Goal: Task Accomplishment & Management: Manage account settings

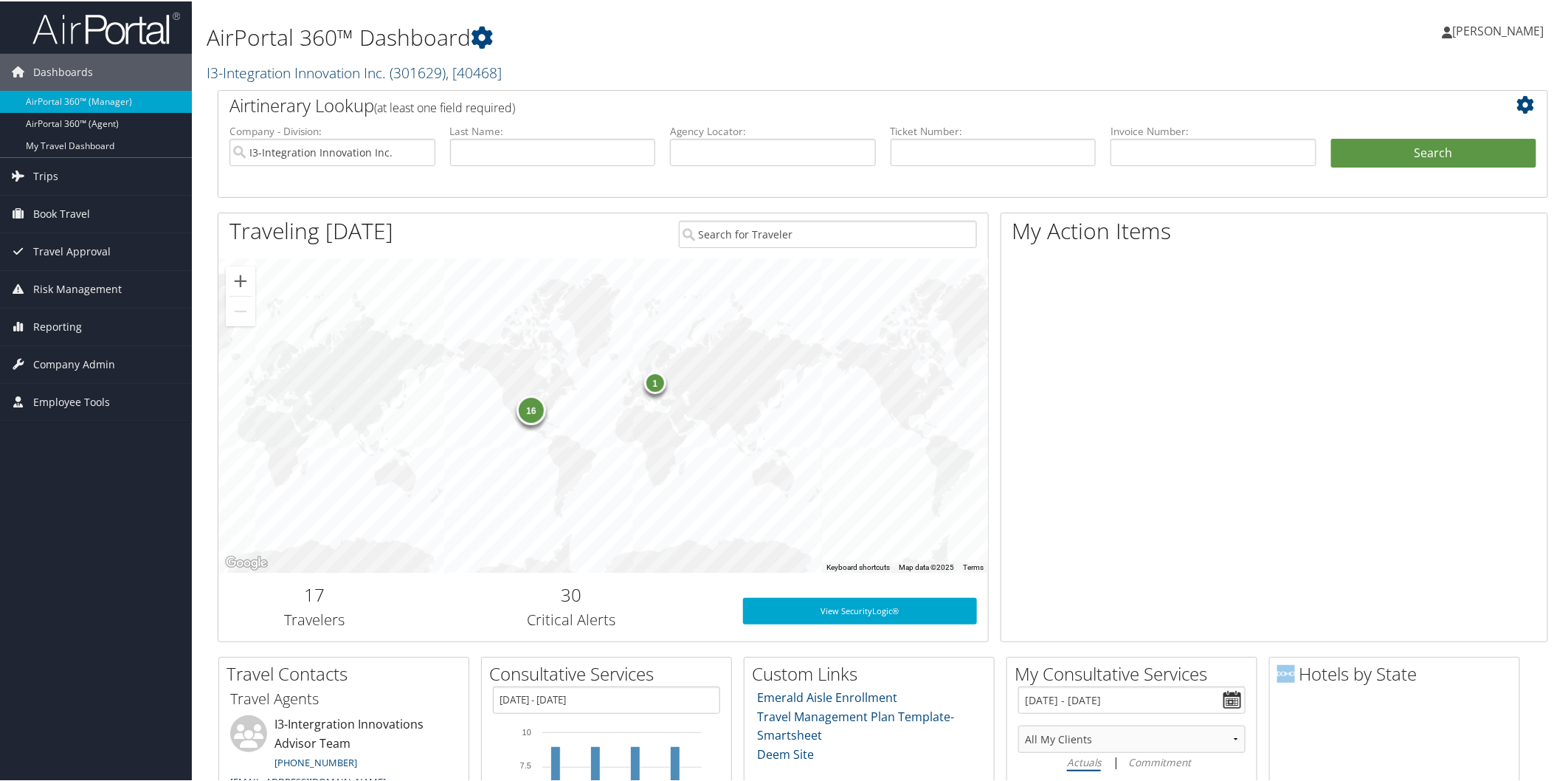
click at [314, 67] on link "I3-Integration Innovation Inc. ( 301629 ) , [ 40468 ]" at bounding box center [354, 70] width 295 height 20
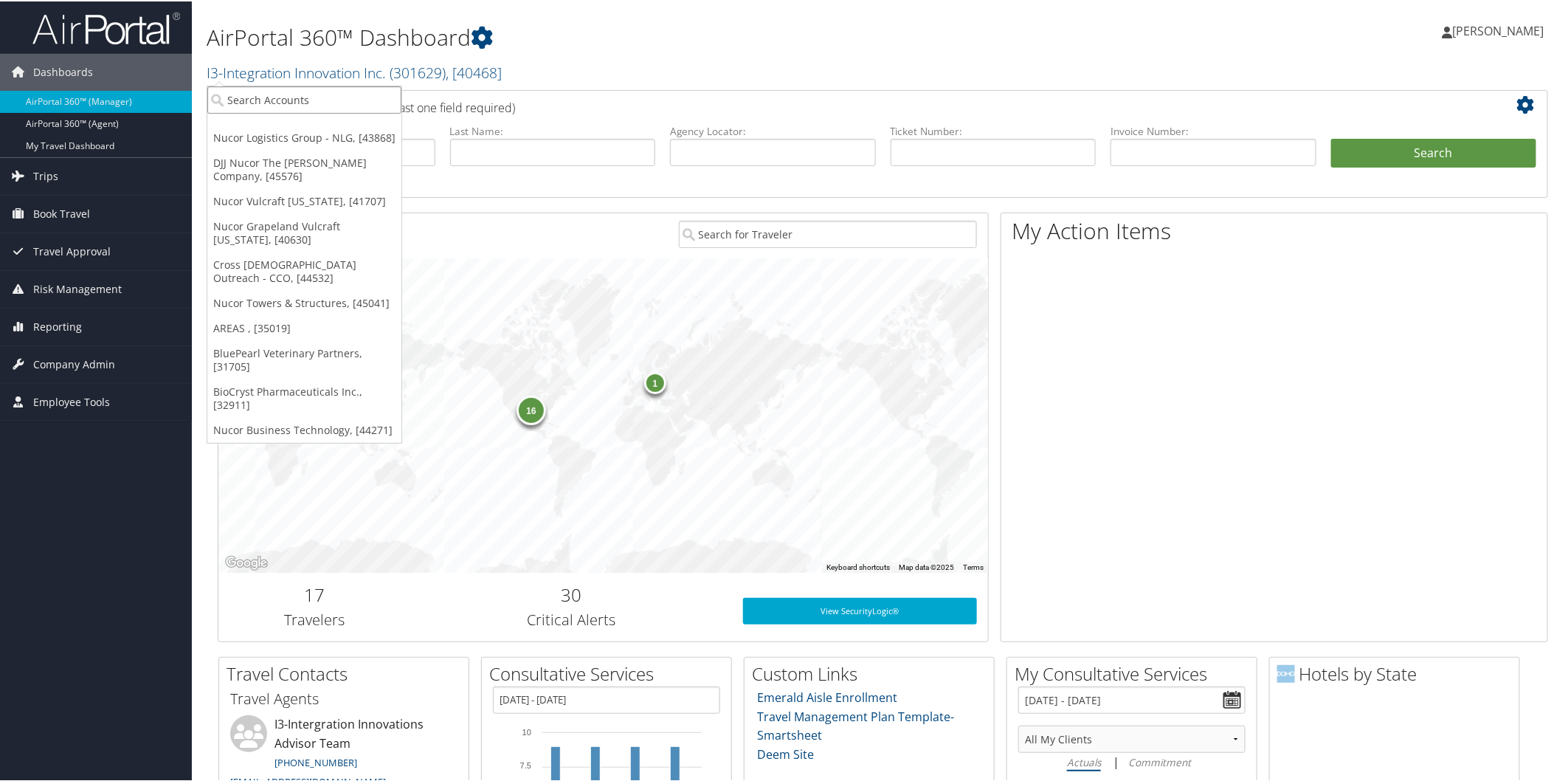
click at [321, 90] on input "search" at bounding box center [304, 98] width 194 height 27
type input "elior"
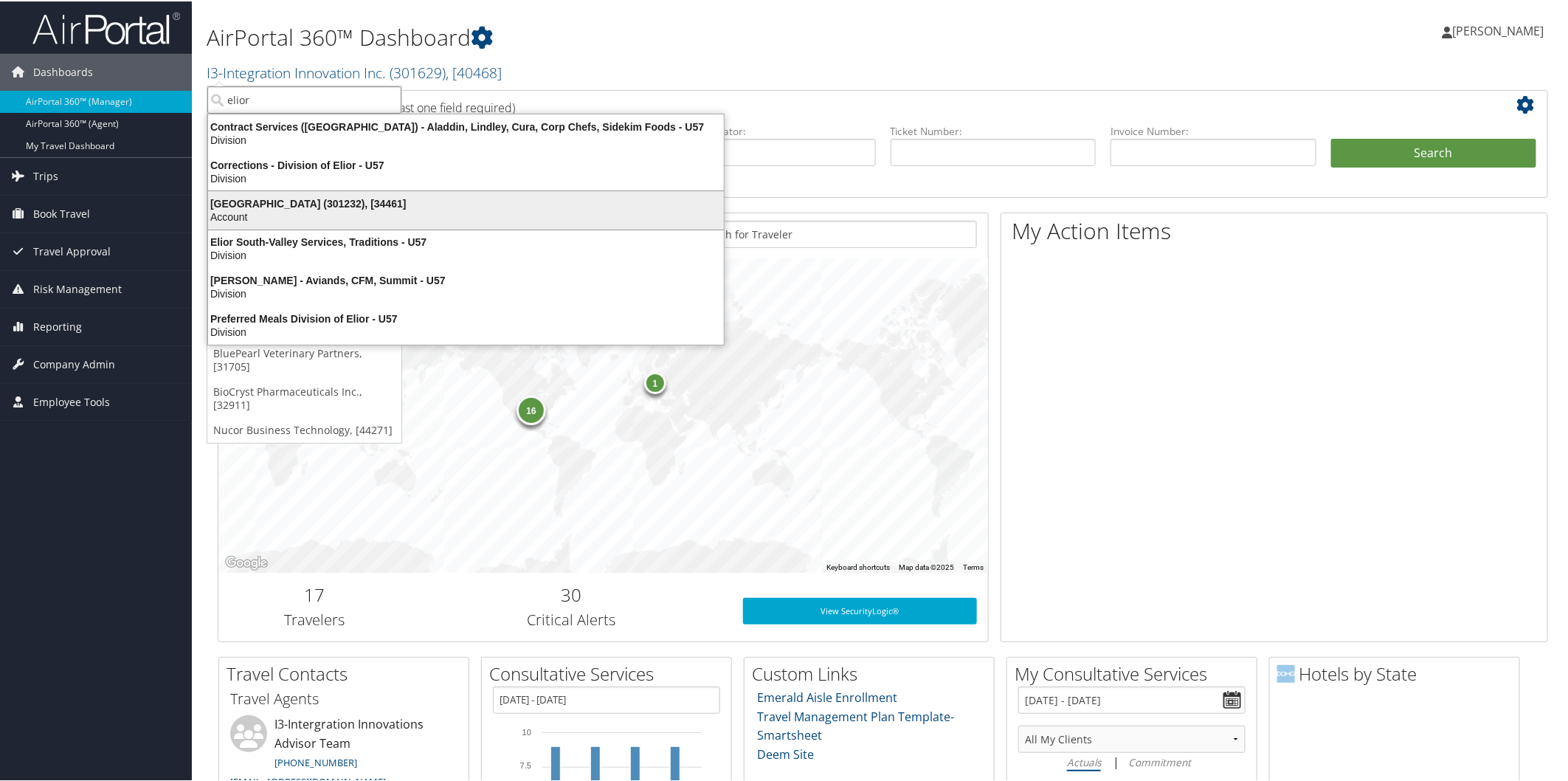
click at [245, 201] on div "Elior North America (301232), [34461]" at bounding box center [465, 202] width 533 height 13
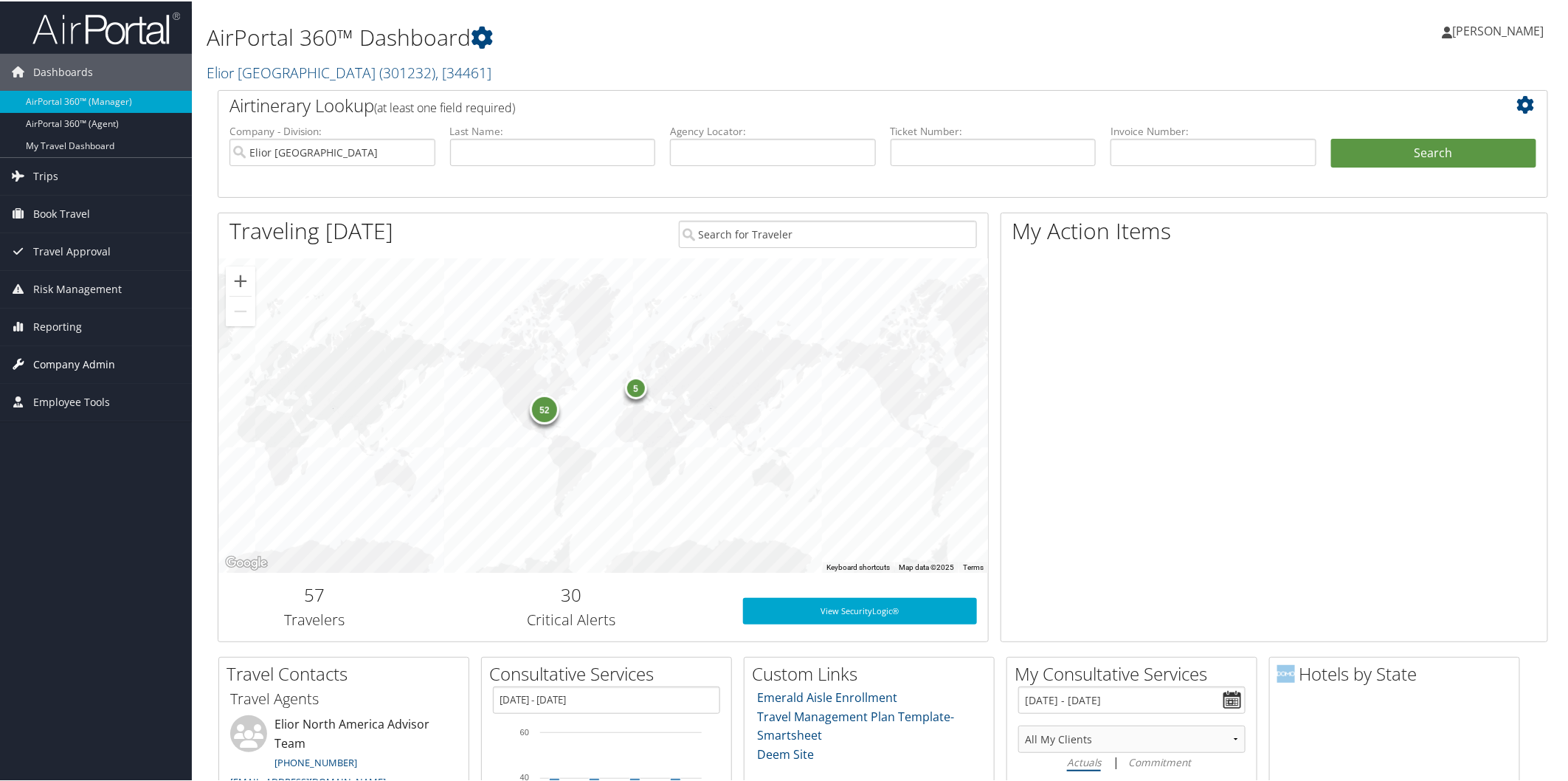
click at [52, 362] on span "Company Admin" at bounding box center [74, 363] width 82 height 37
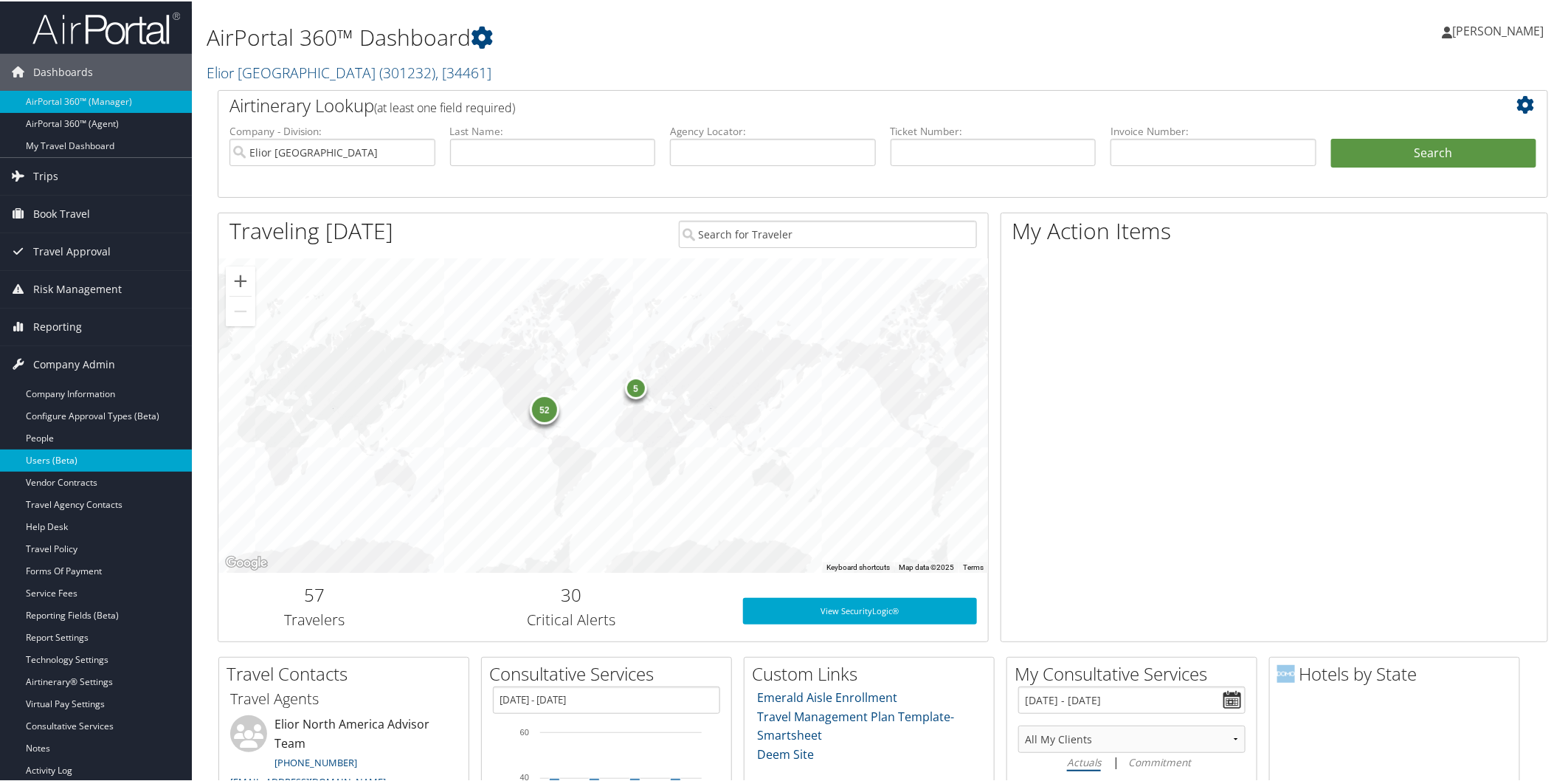
click at [52, 457] on link "Users (Beta)" at bounding box center [96, 458] width 192 height 22
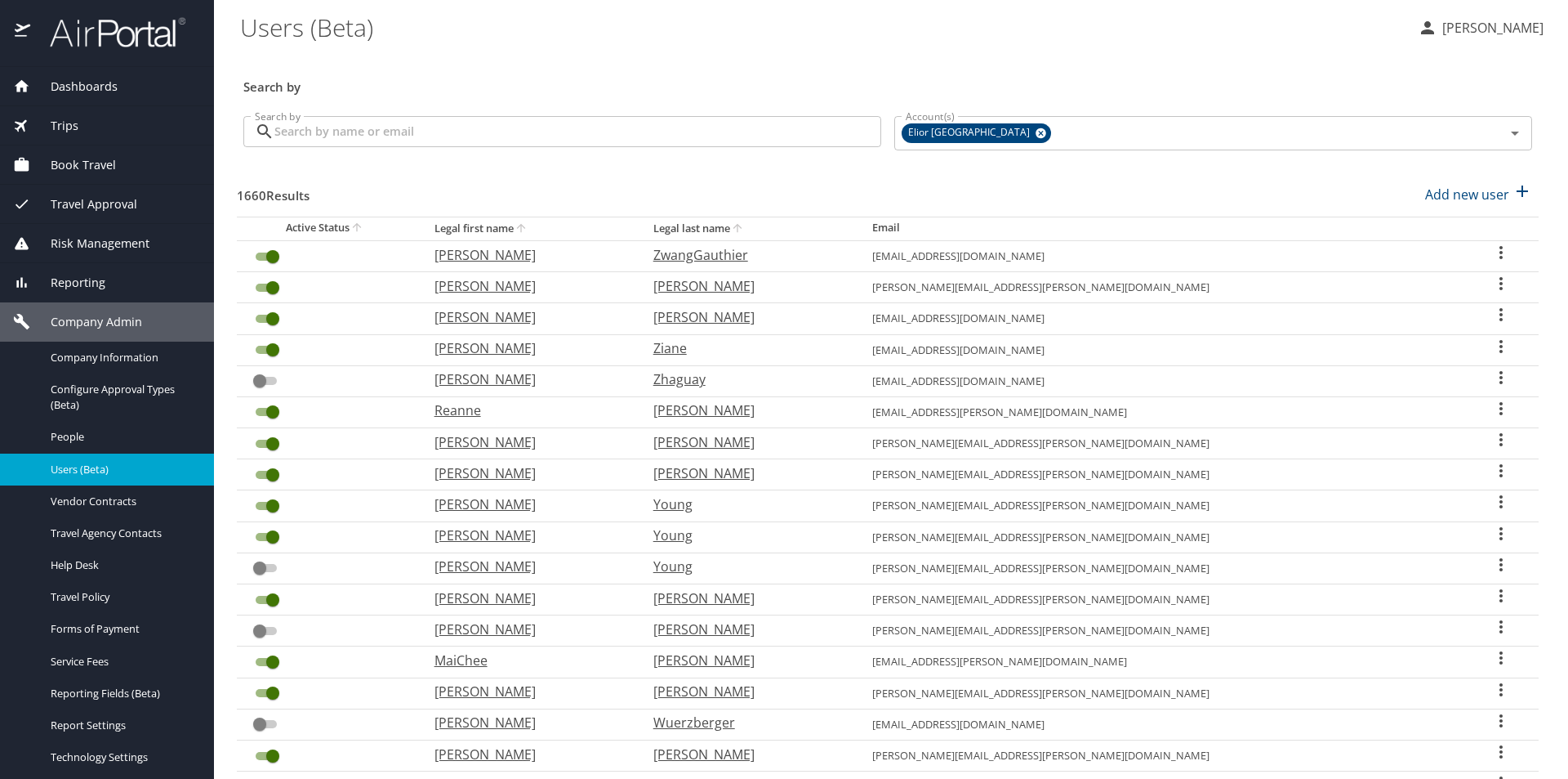
click at [606, 127] on input "Search by" at bounding box center [578, 131] width 606 height 31
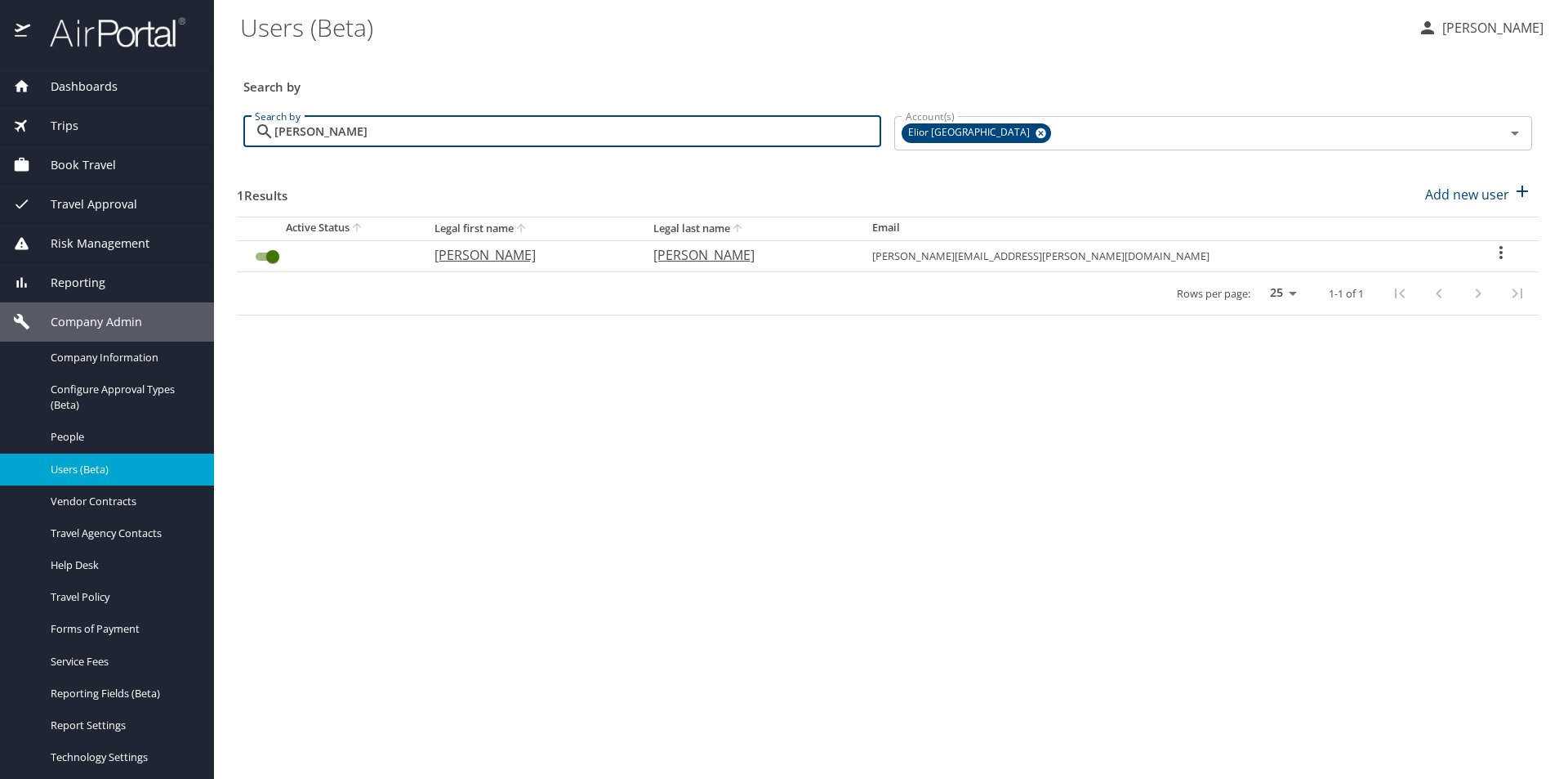
type input "weigold"
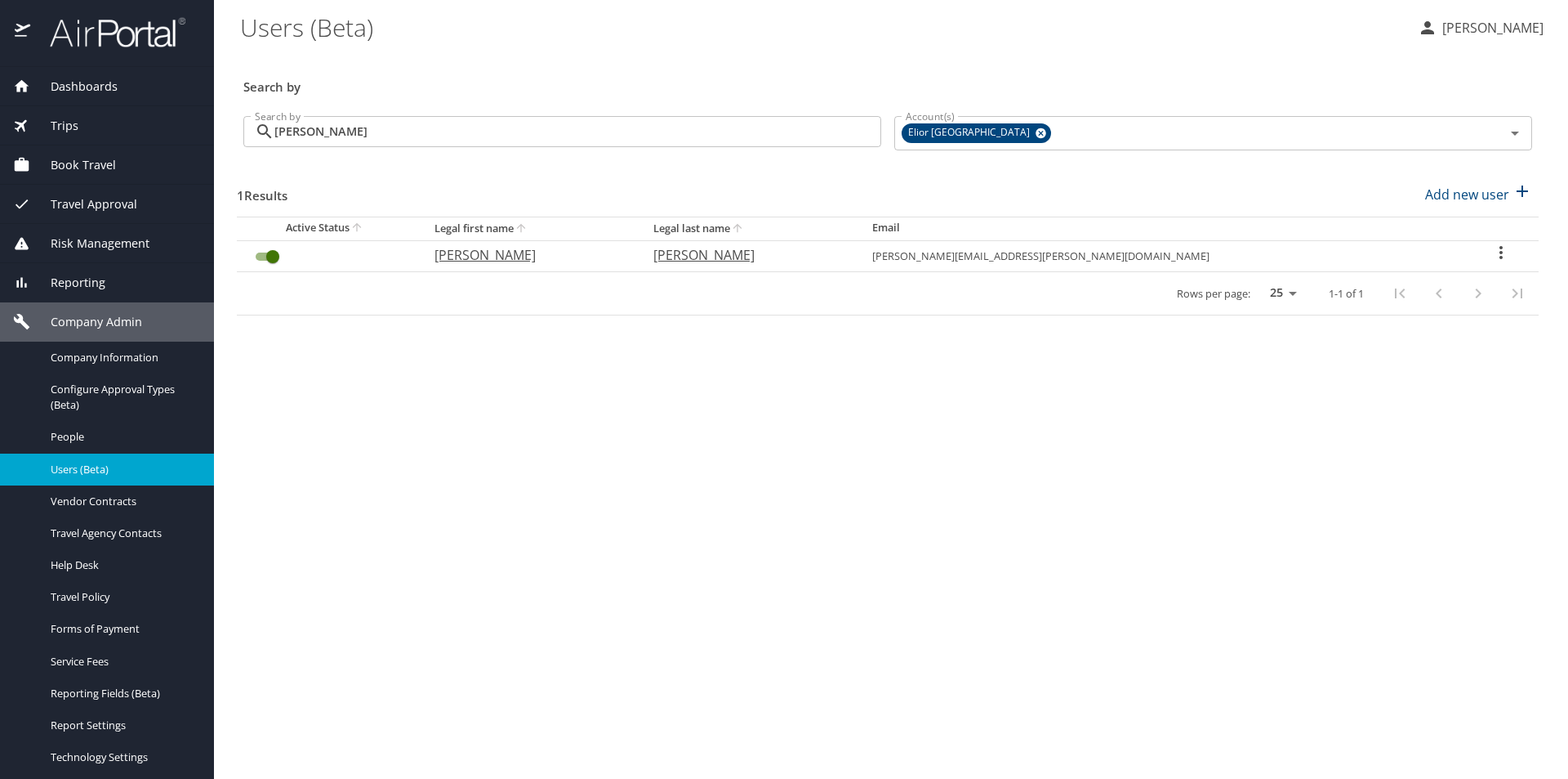
click at [1495, 247] on icon "User Search Table" at bounding box center [1501, 252] width 19 height 19
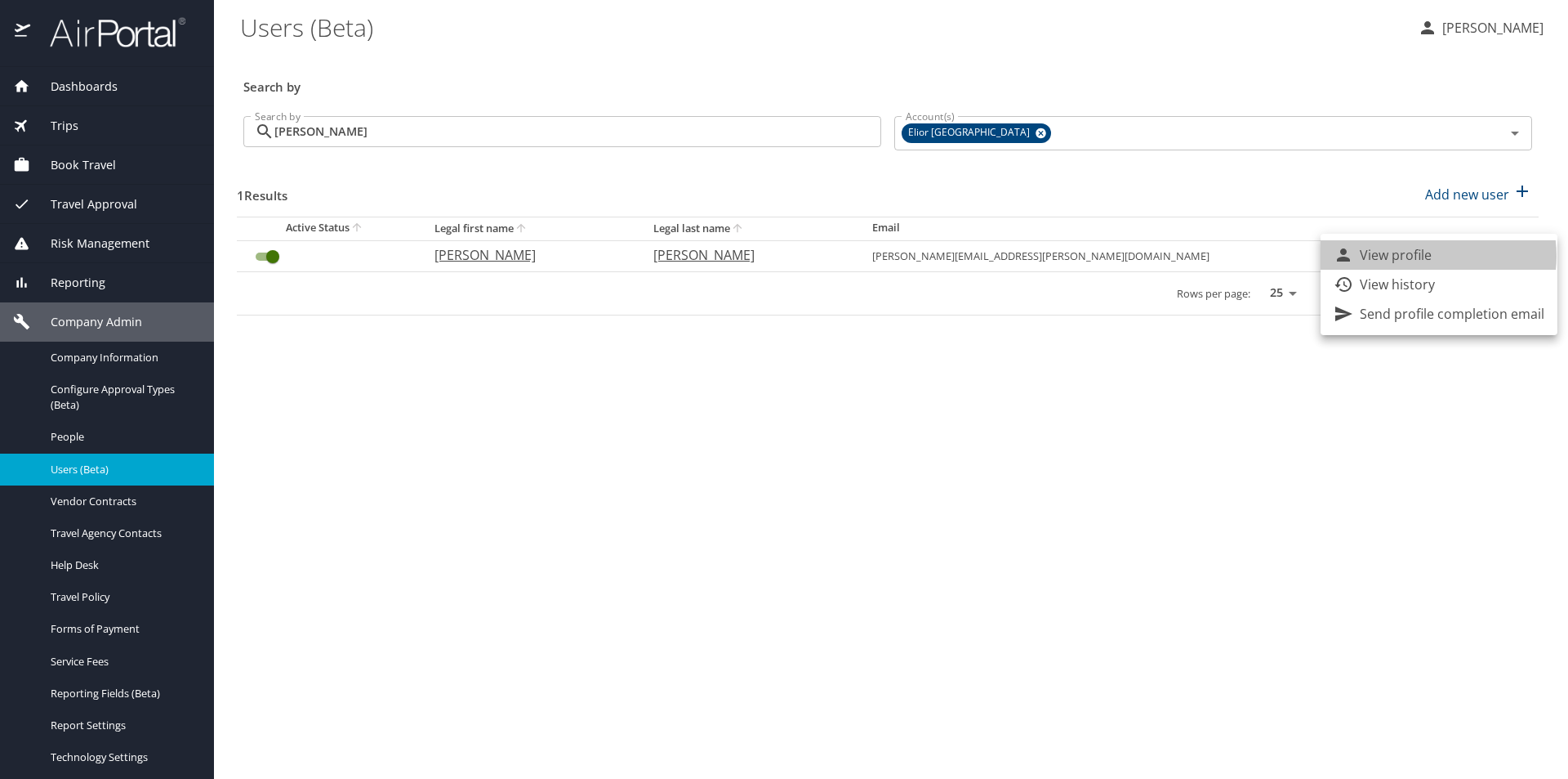
click at [1431, 256] on li "View profile" at bounding box center [1439, 254] width 237 height 30
select select "US"
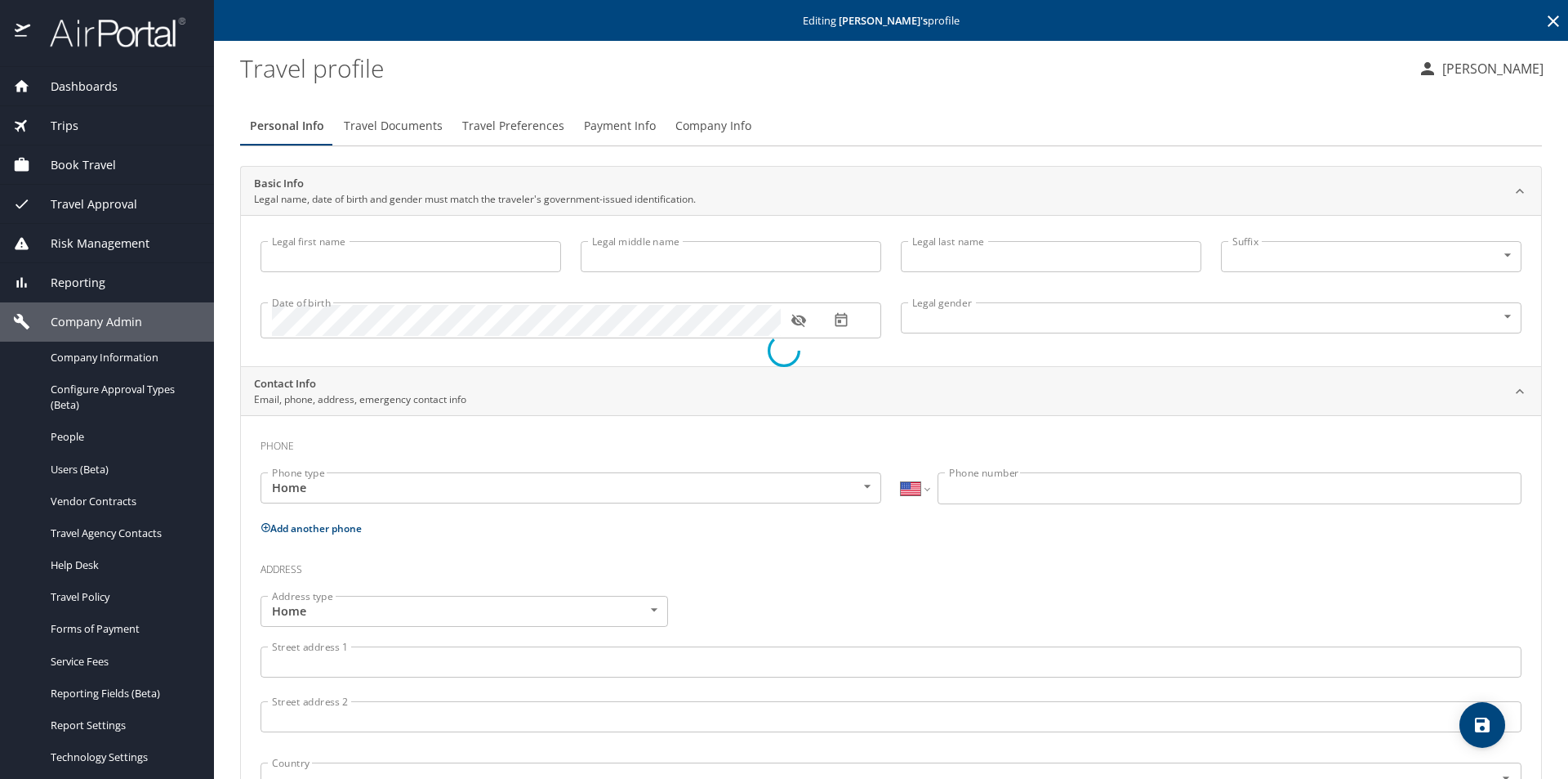
type input "Michael"
type input "David"
type input "Weigold"
type input "Male"
type input "Betty"
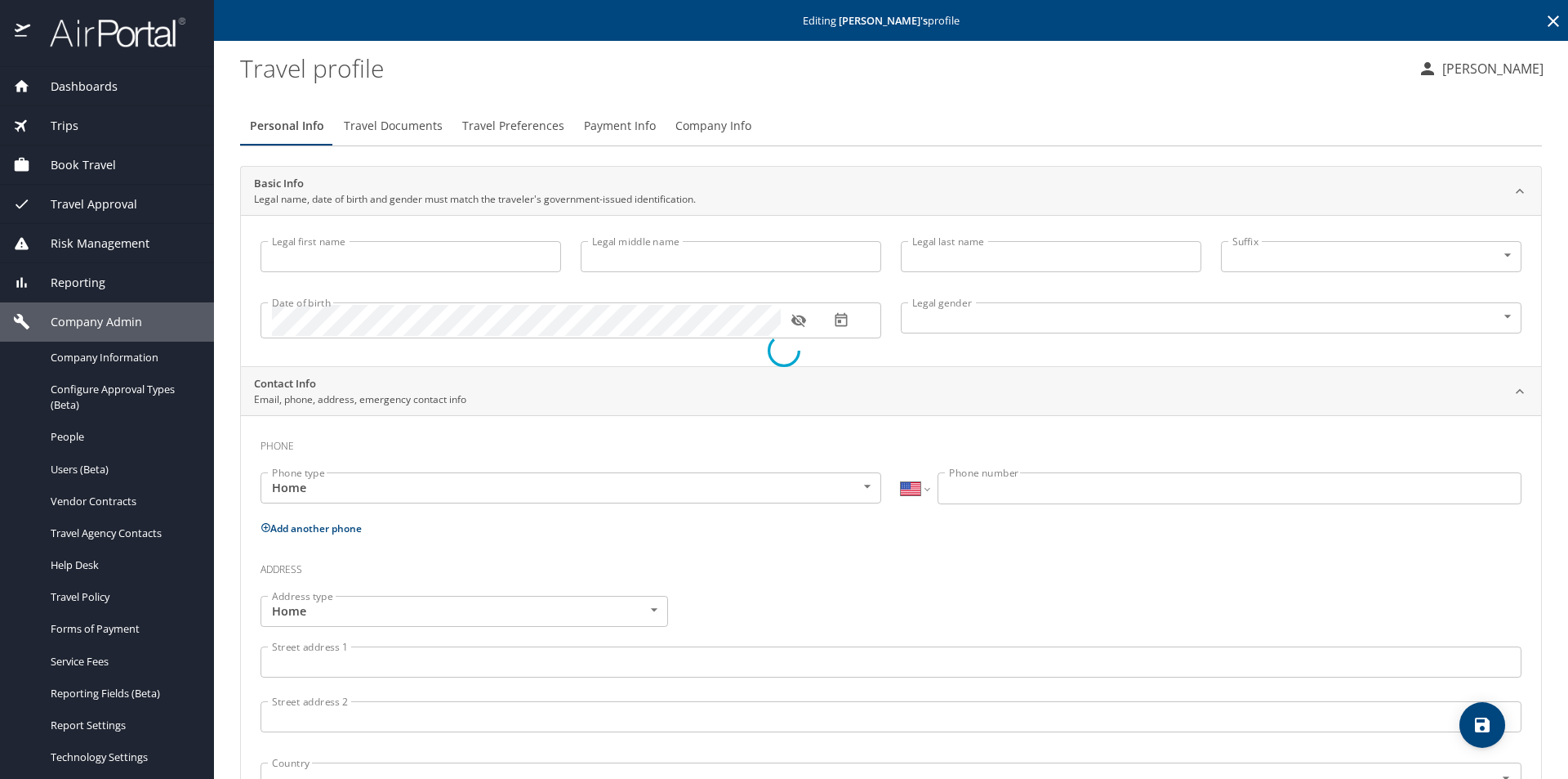
type input "Weigold"
type input "(978) 269-4126"
select select "US"
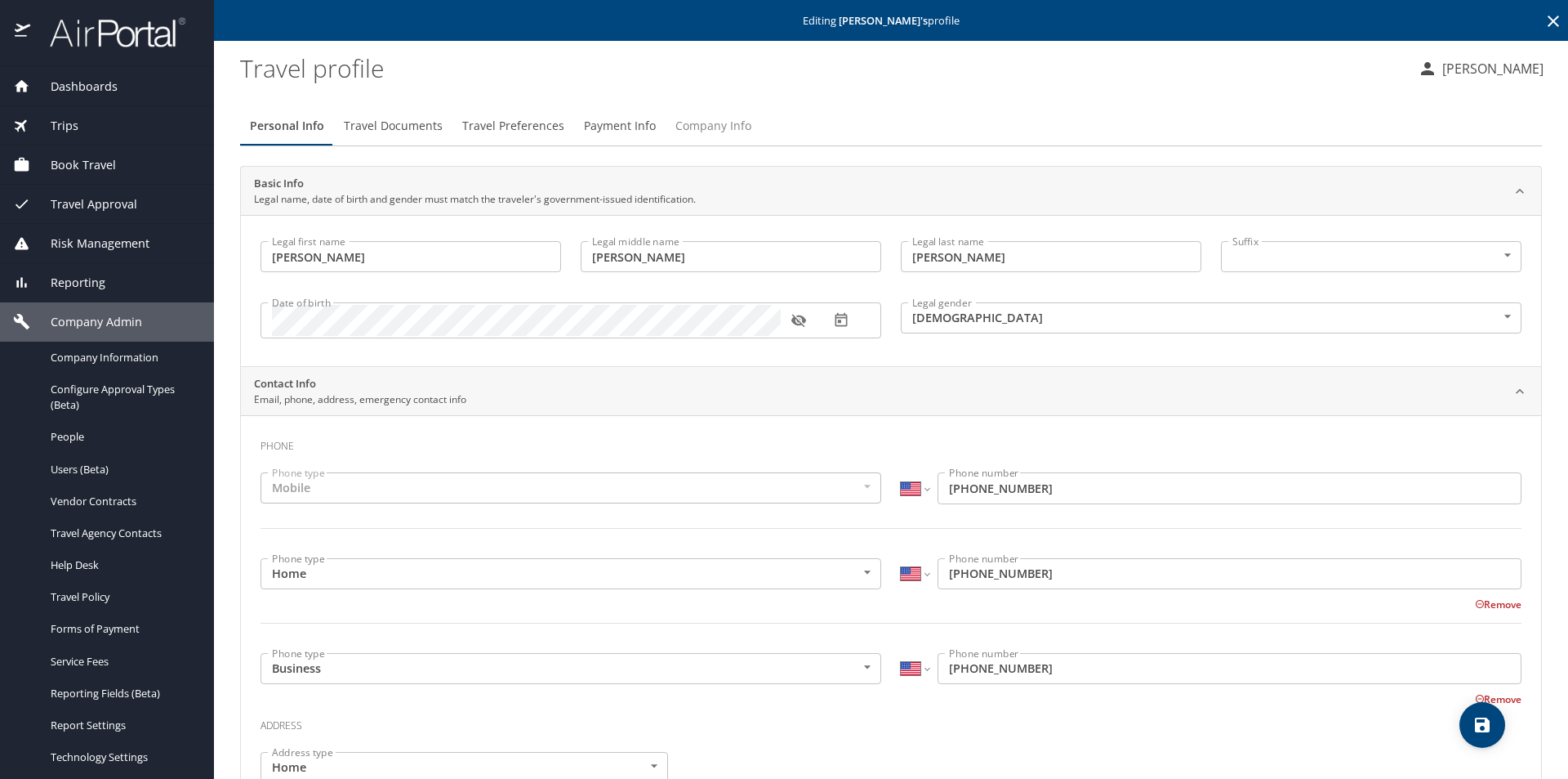
click at [696, 117] on span "Company Info" at bounding box center [713, 125] width 76 height 20
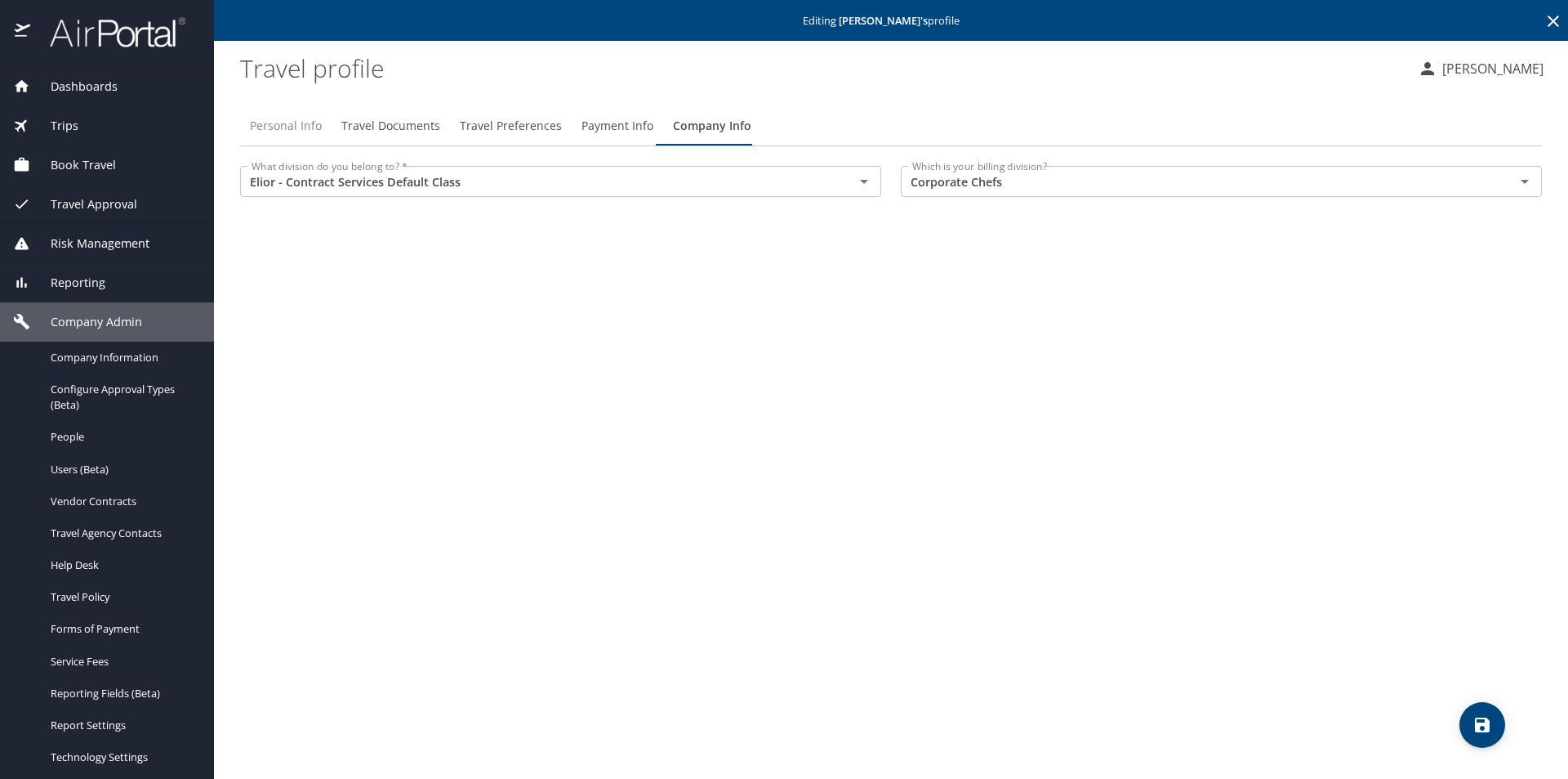
click at [283, 122] on span "Personal Info" at bounding box center [286, 125] width 72 height 20
select select "US"
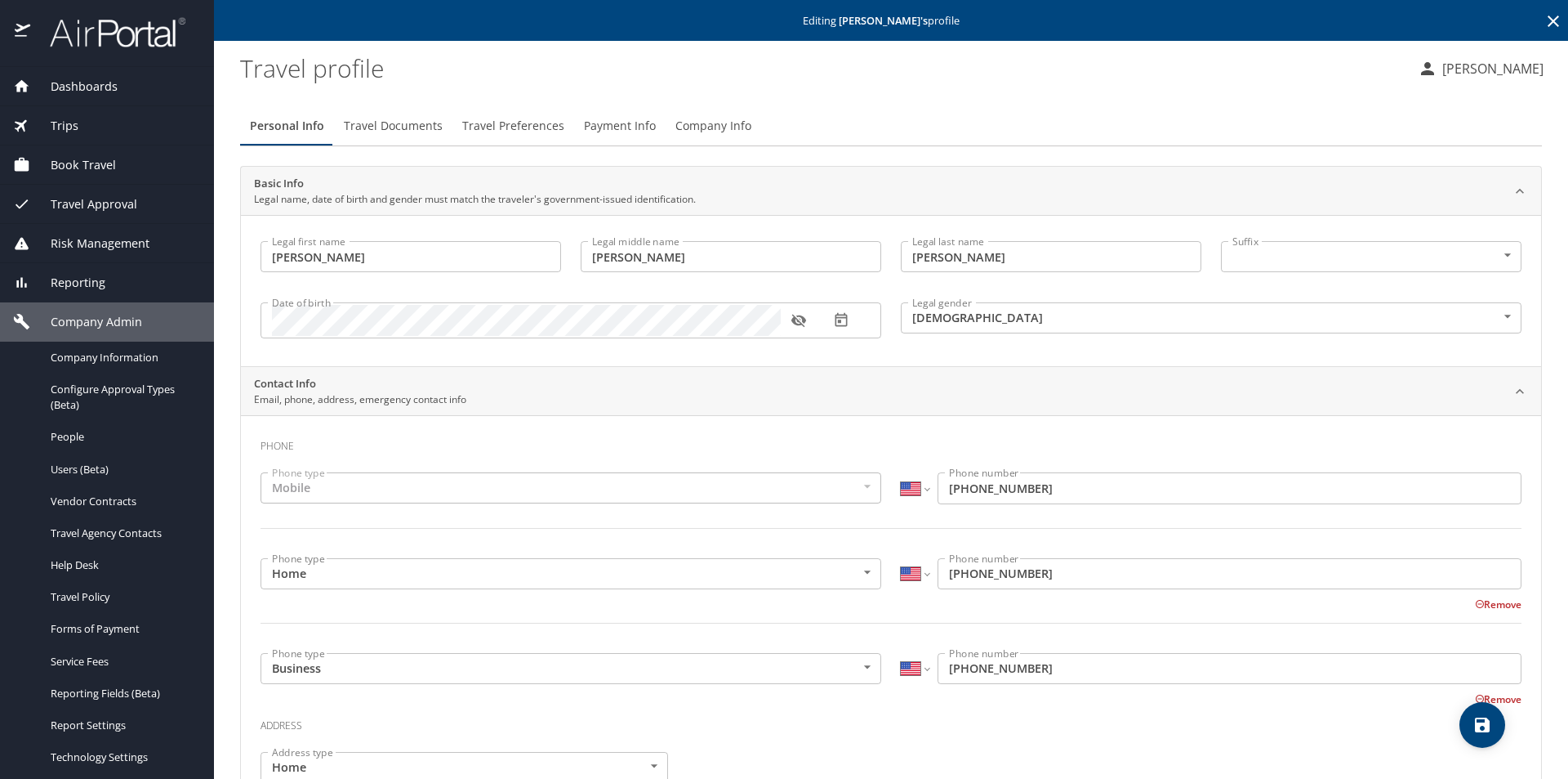
click at [515, 119] on span "Travel Preferences" at bounding box center [513, 125] width 102 height 20
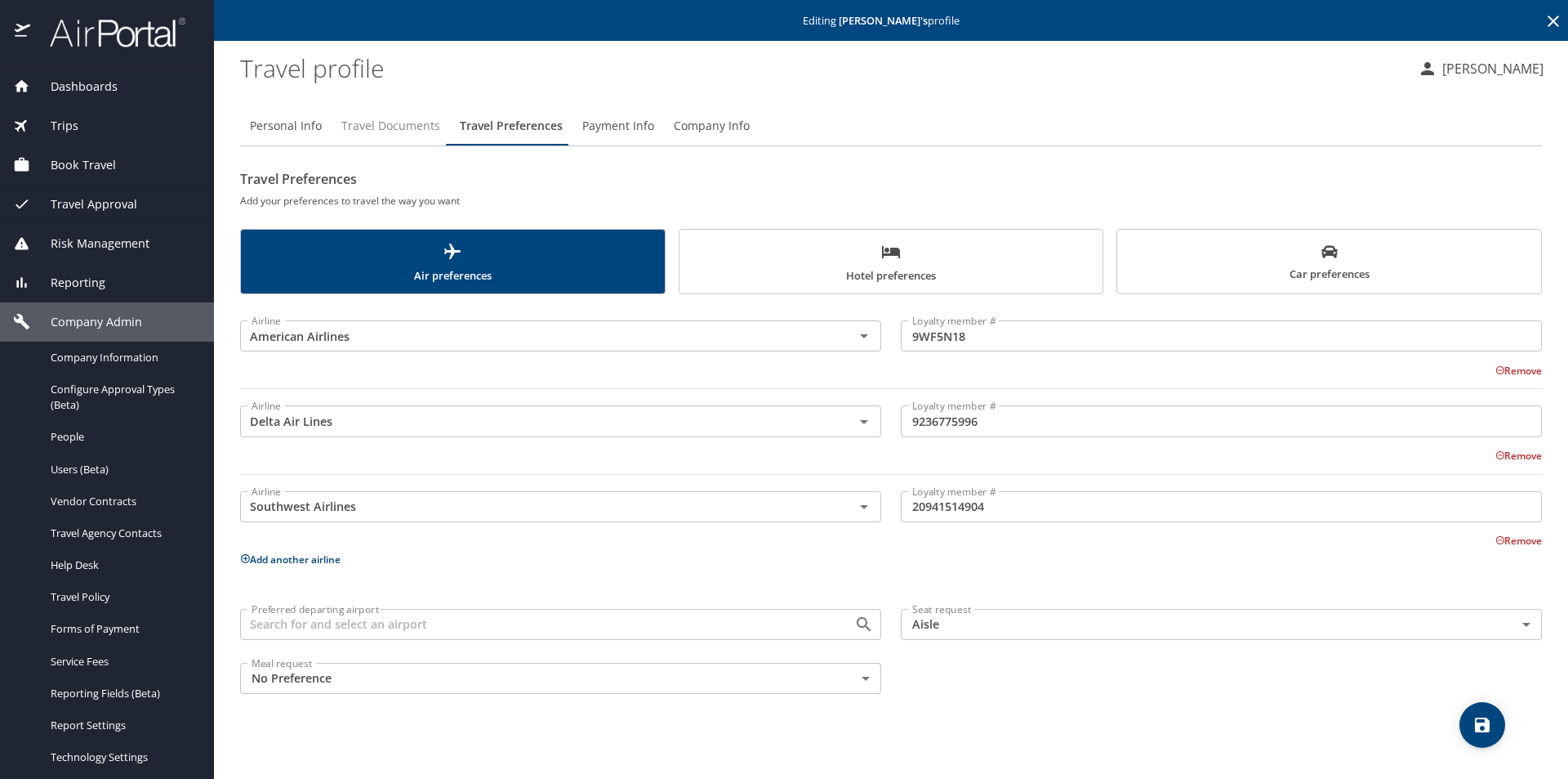
click at [398, 116] on span "Travel Documents" at bounding box center [391, 125] width 99 height 20
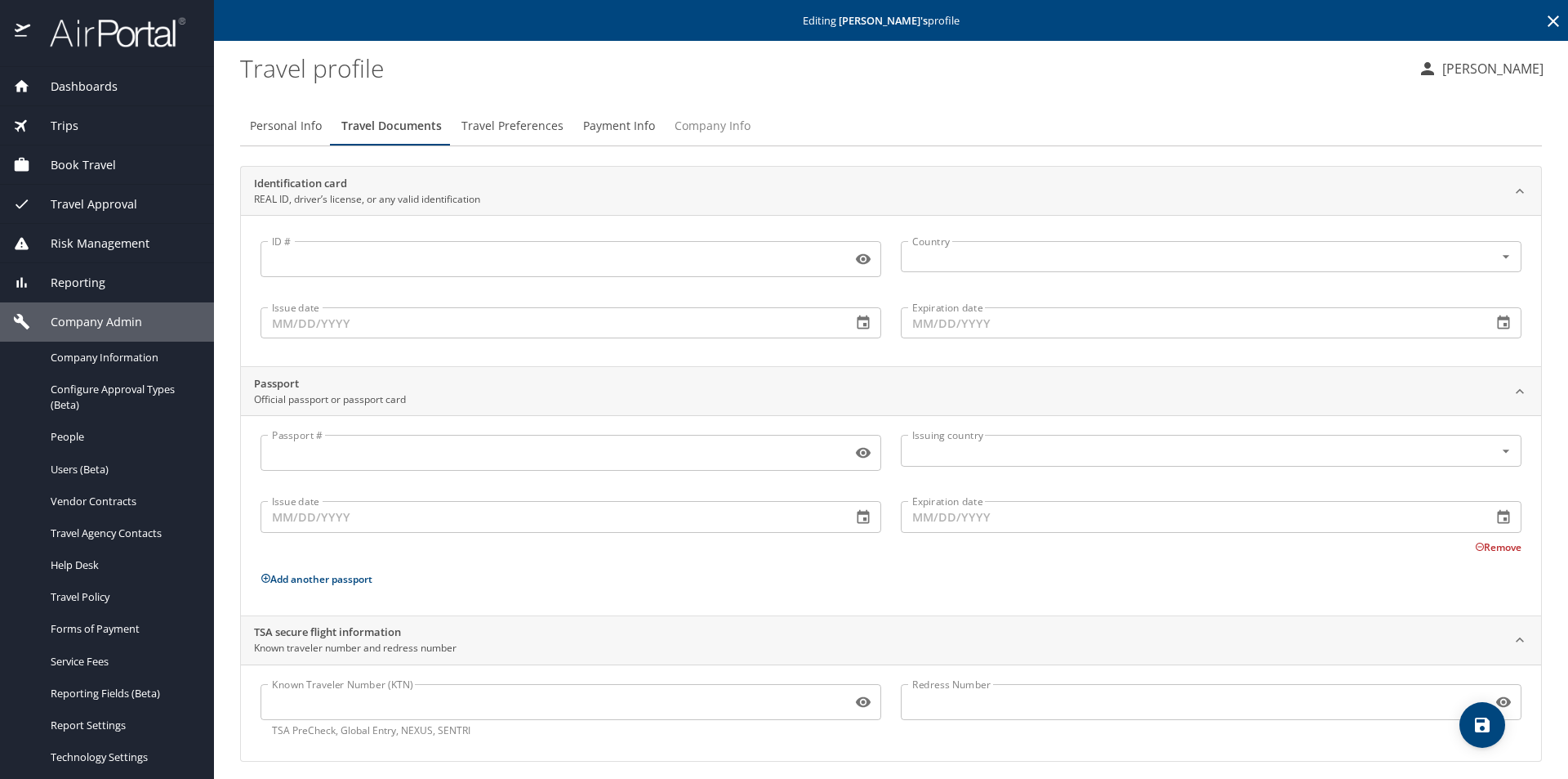
click at [728, 123] on span "Company Info" at bounding box center [712, 125] width 76 height 20
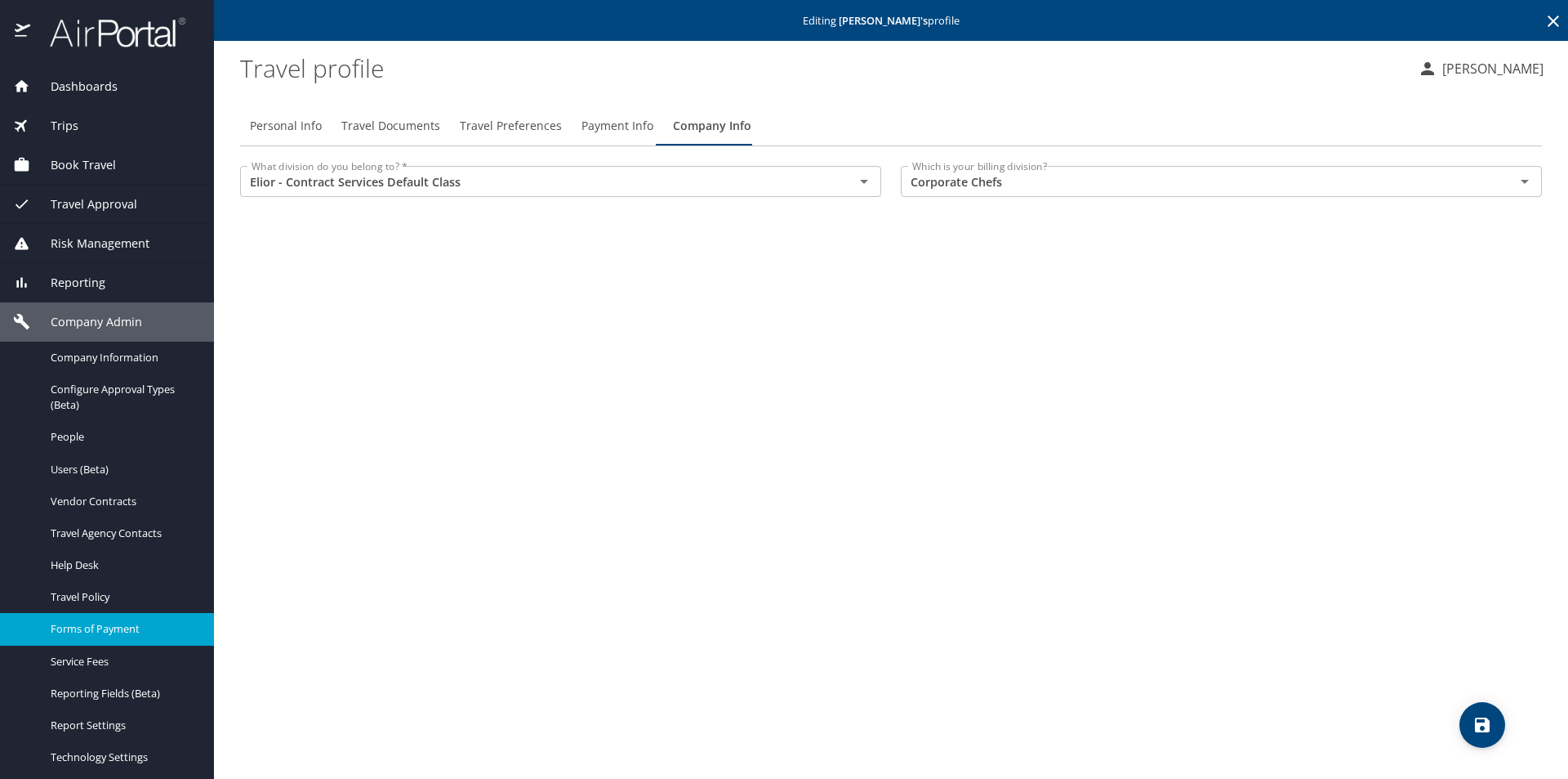
scroll to position [194, 0]
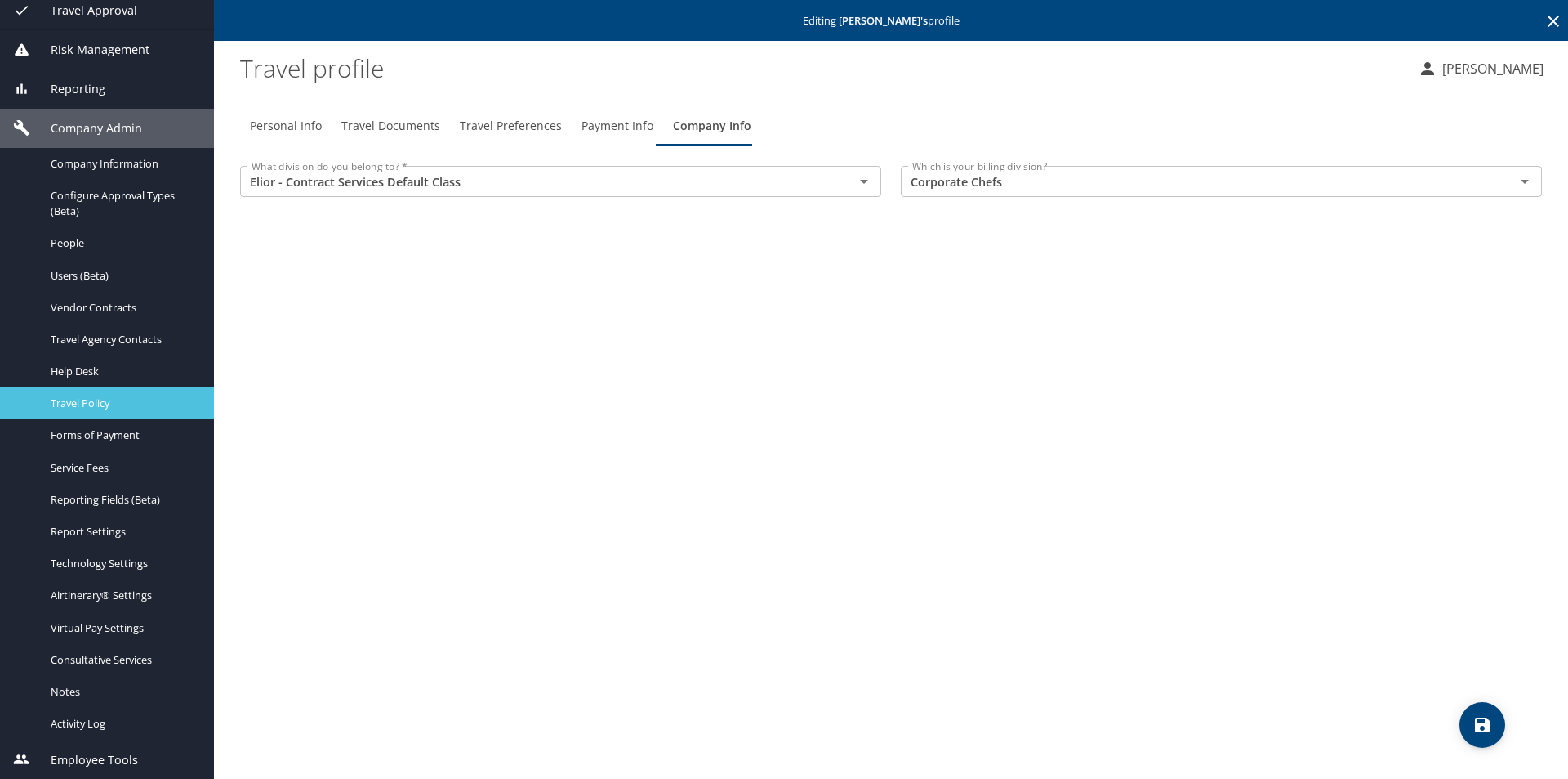
click at [108, 399] on span "Travel Policy" at bounding box center [122, 403] width 143 height 15
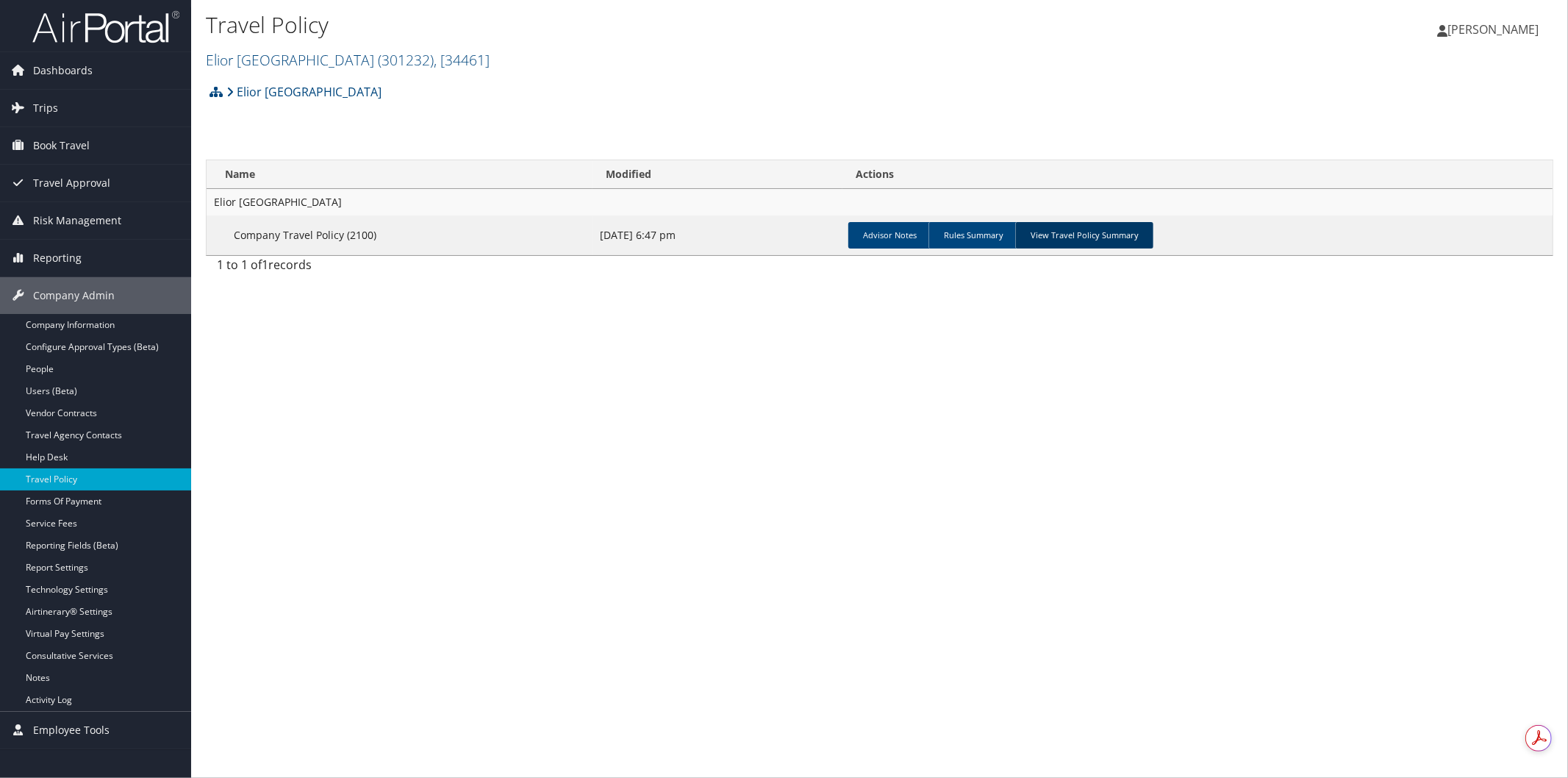
click at [1084, 236] on link "View Travel Policy Summary" at bounding box center [1085, 235] width 139 height 27
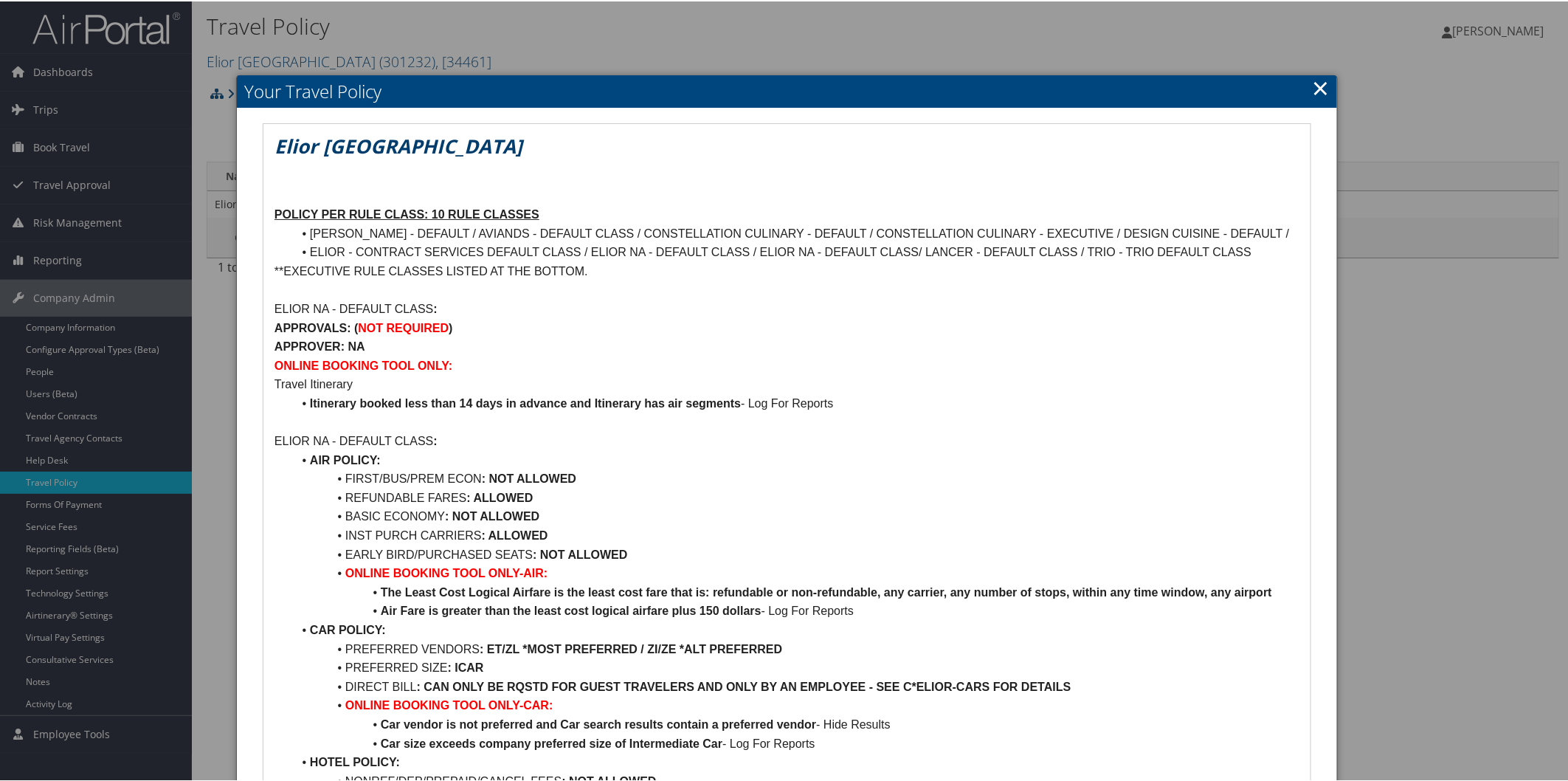
click at [1316, 77] on link "×" at bounding box center [1321, 86] width 17 height 30
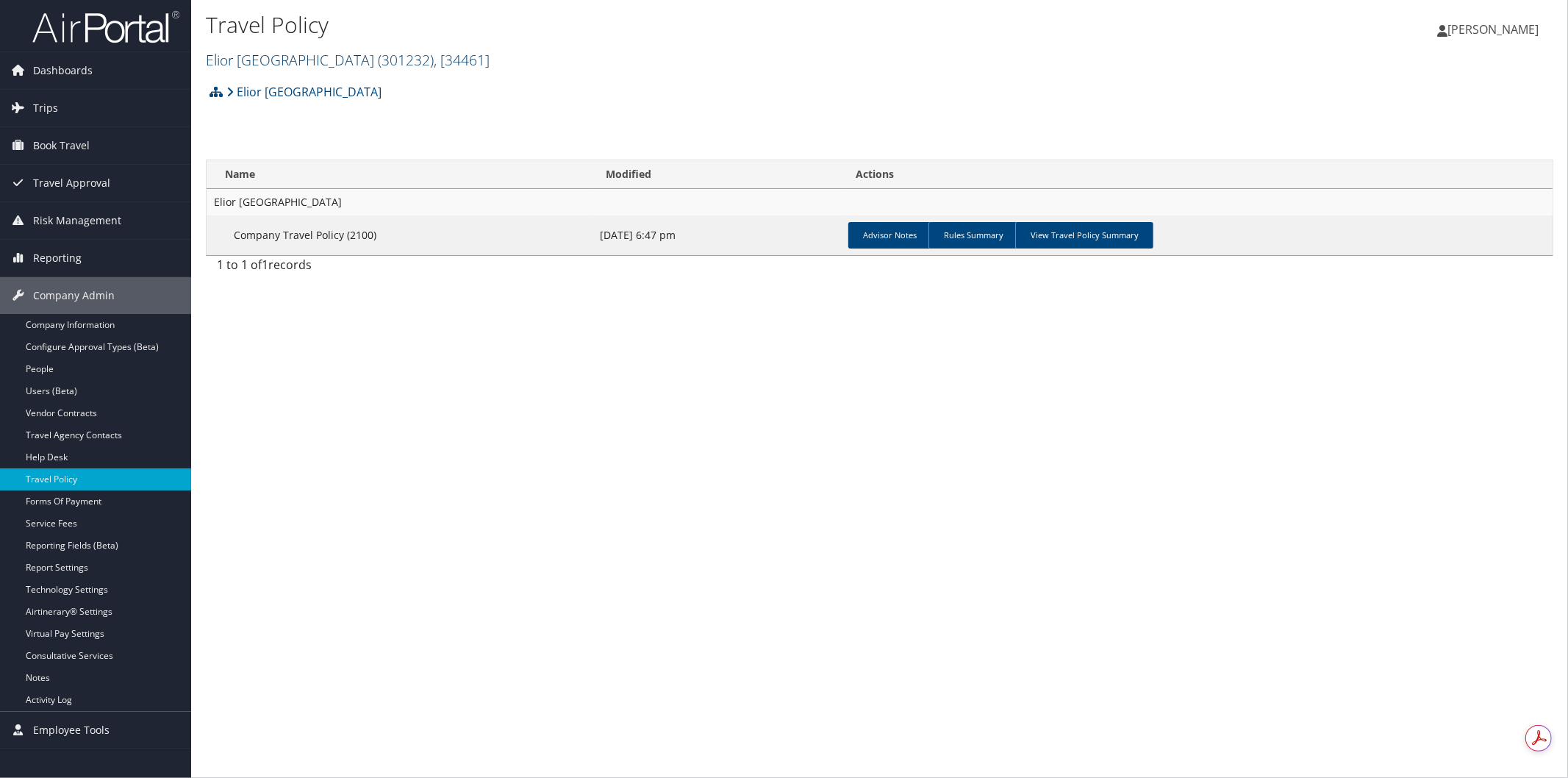
click at [265, 55] on link "Elior North America ( 301232 ) , [ 34461 ]" at bounding box center [348, 60] width 284 height 20
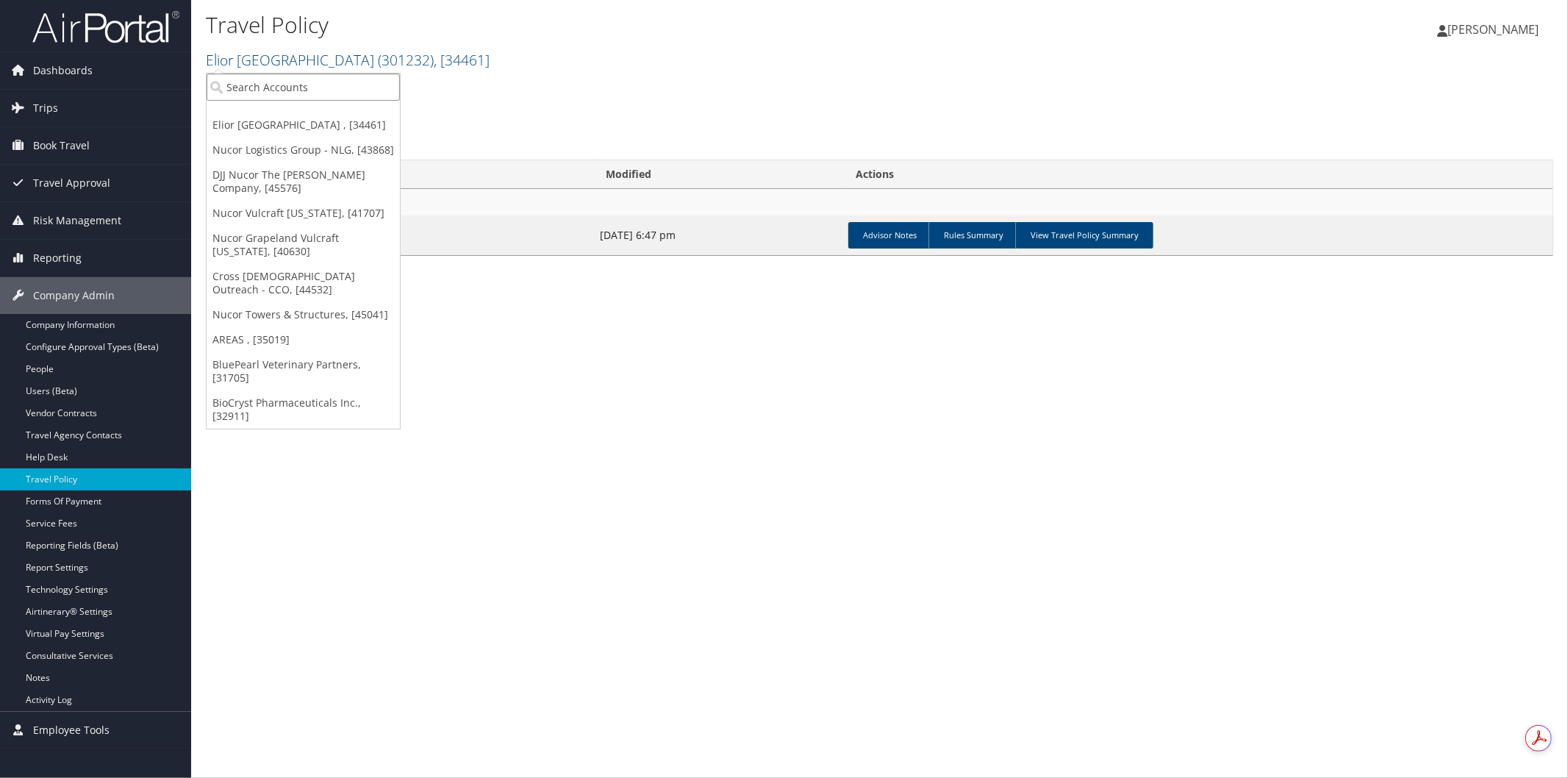
click at [306, 88] on input "search" at bounding box center [302, 87] width 193 height 27
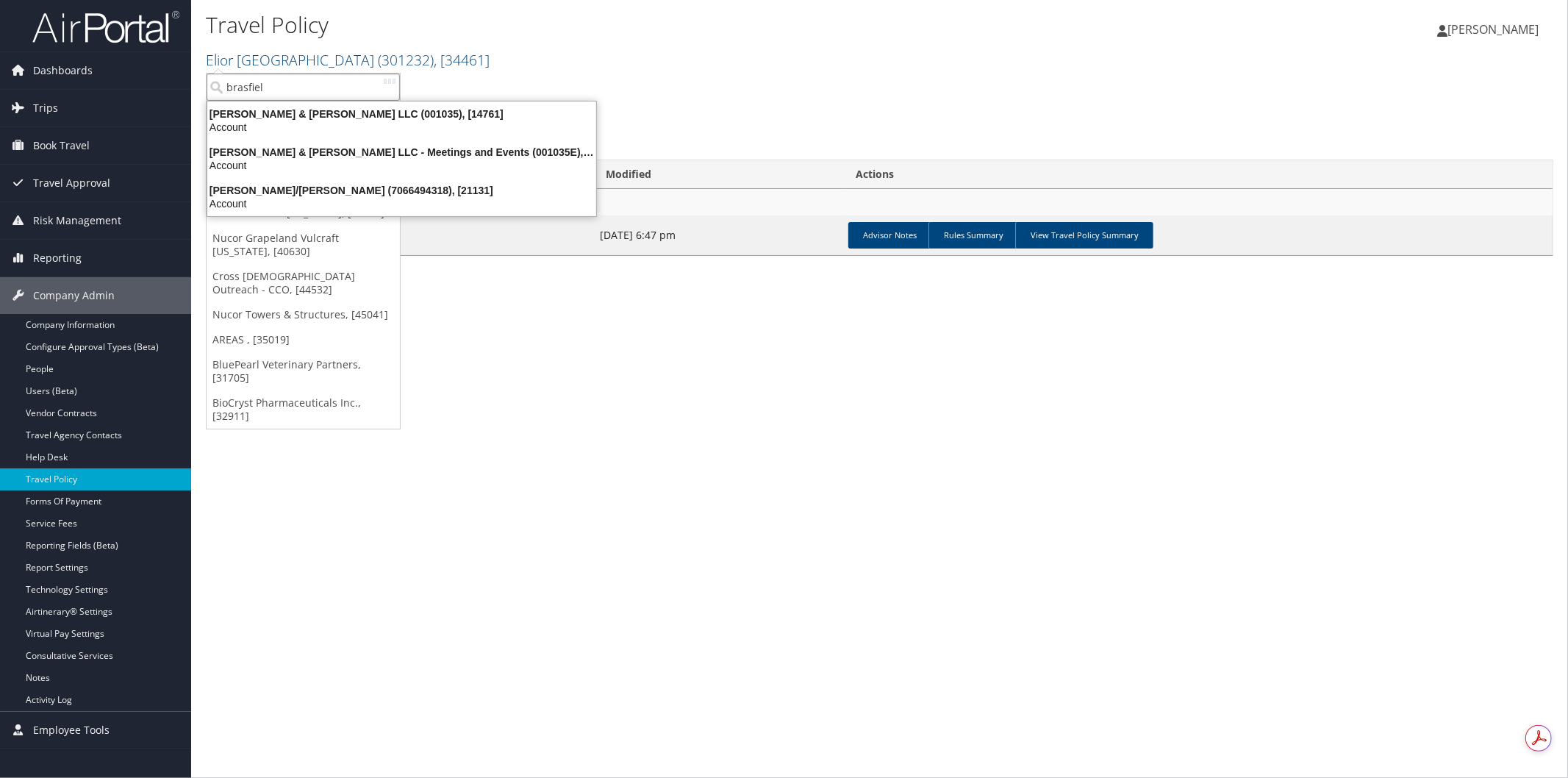
type input "brasfield"
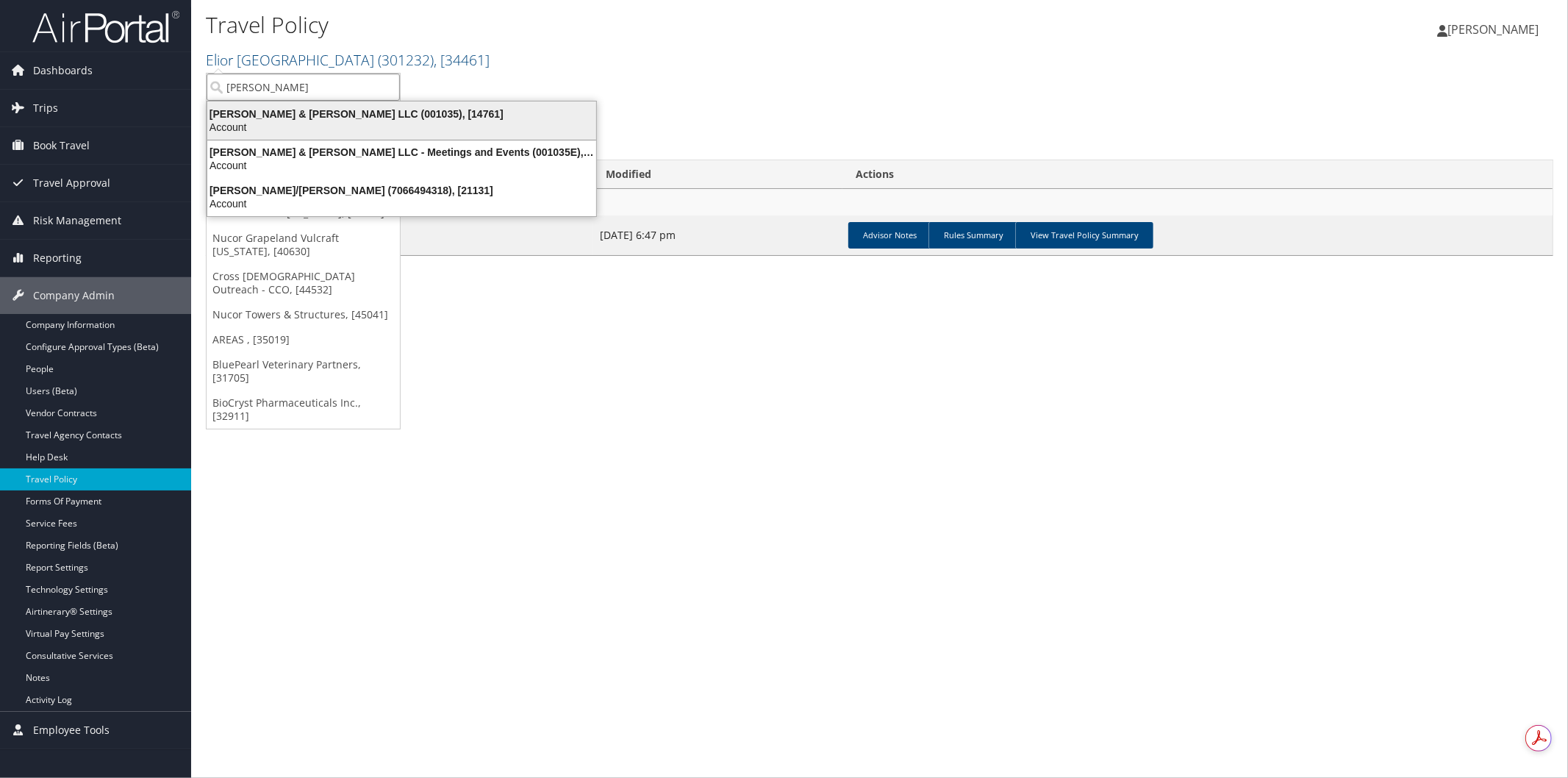
click at [295, 114] on div "Brasfield & Gorrie LLC (001035), [14761]" at bounding box center [401, 113] width 406 height 13
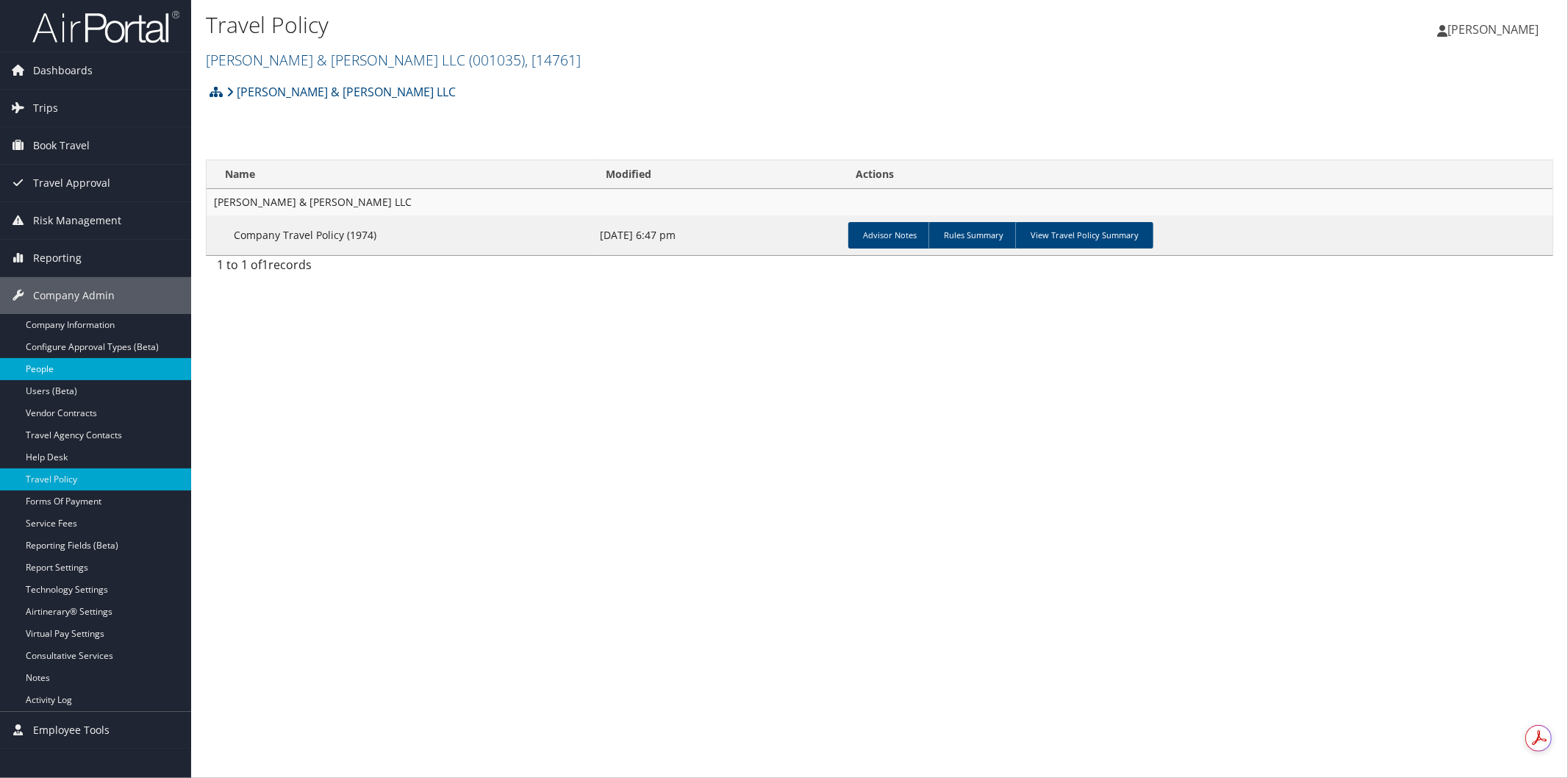
click at [60, 368] on link "People" at bounding box center [95, 368] width 191 height 22
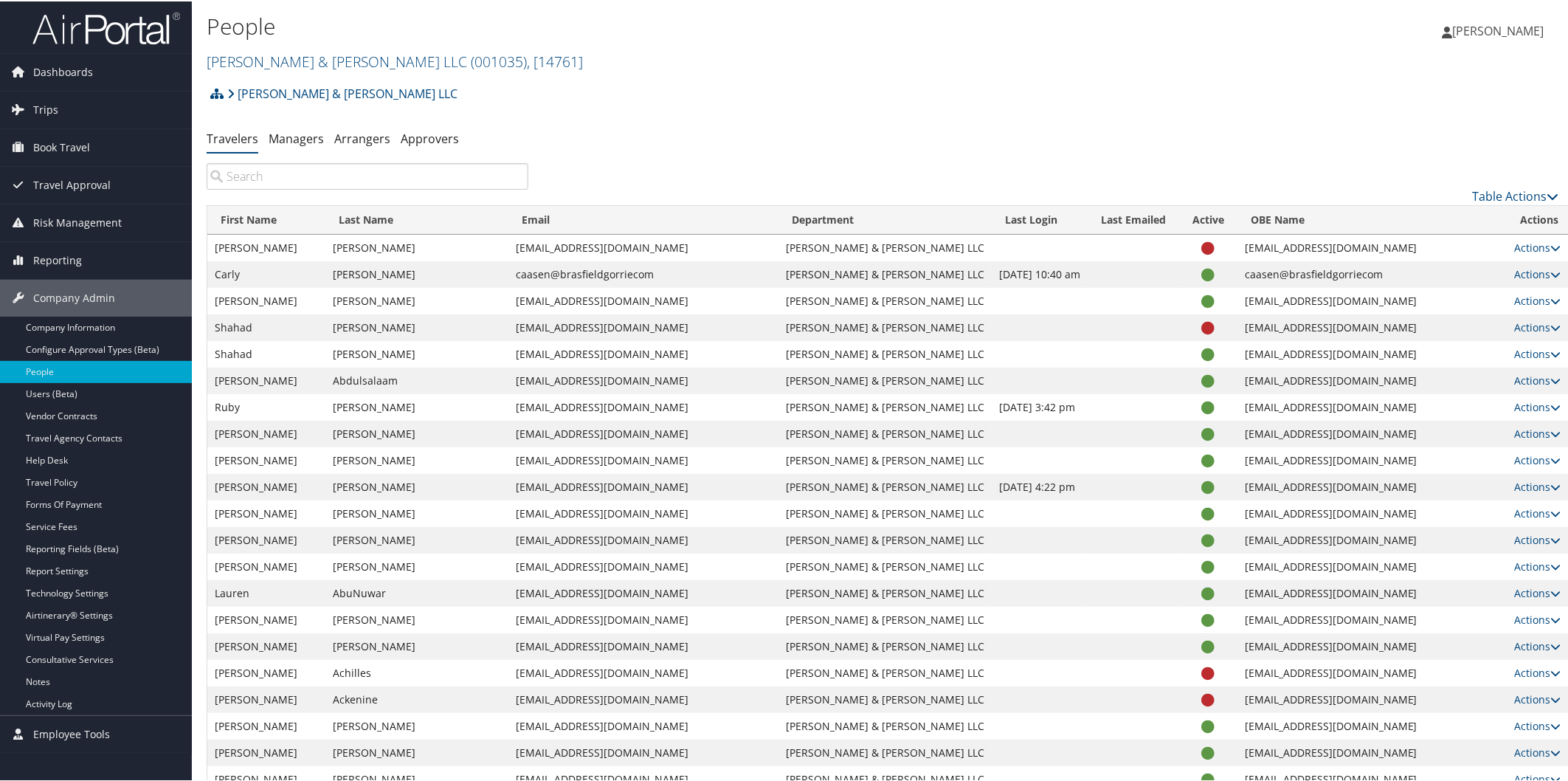
click at [374, 180] on input "search" at bounding box center [368, 175] width 322 height 27
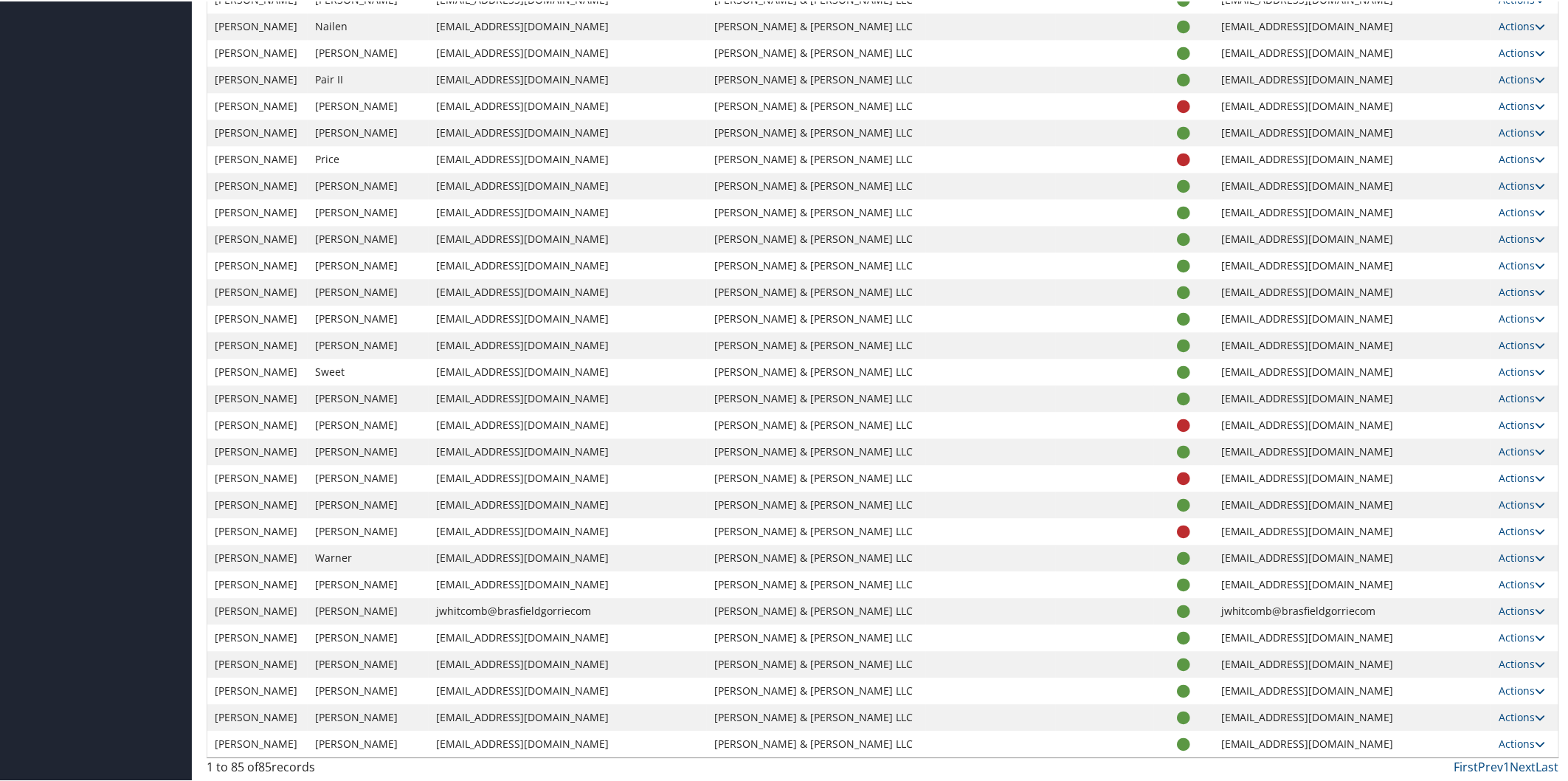
scroll to position [1134, 0]
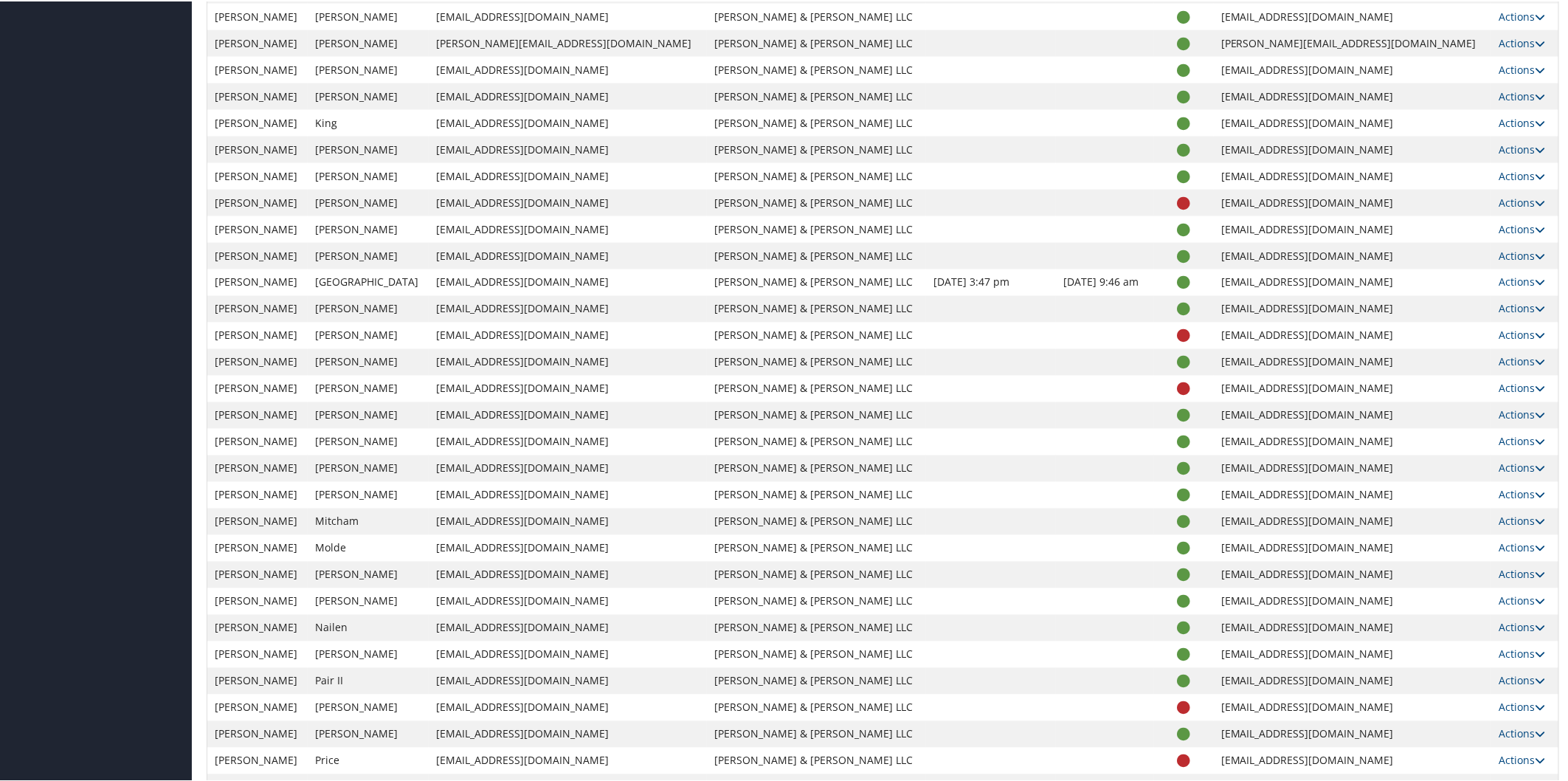
type input "[PERSON_NAME]"
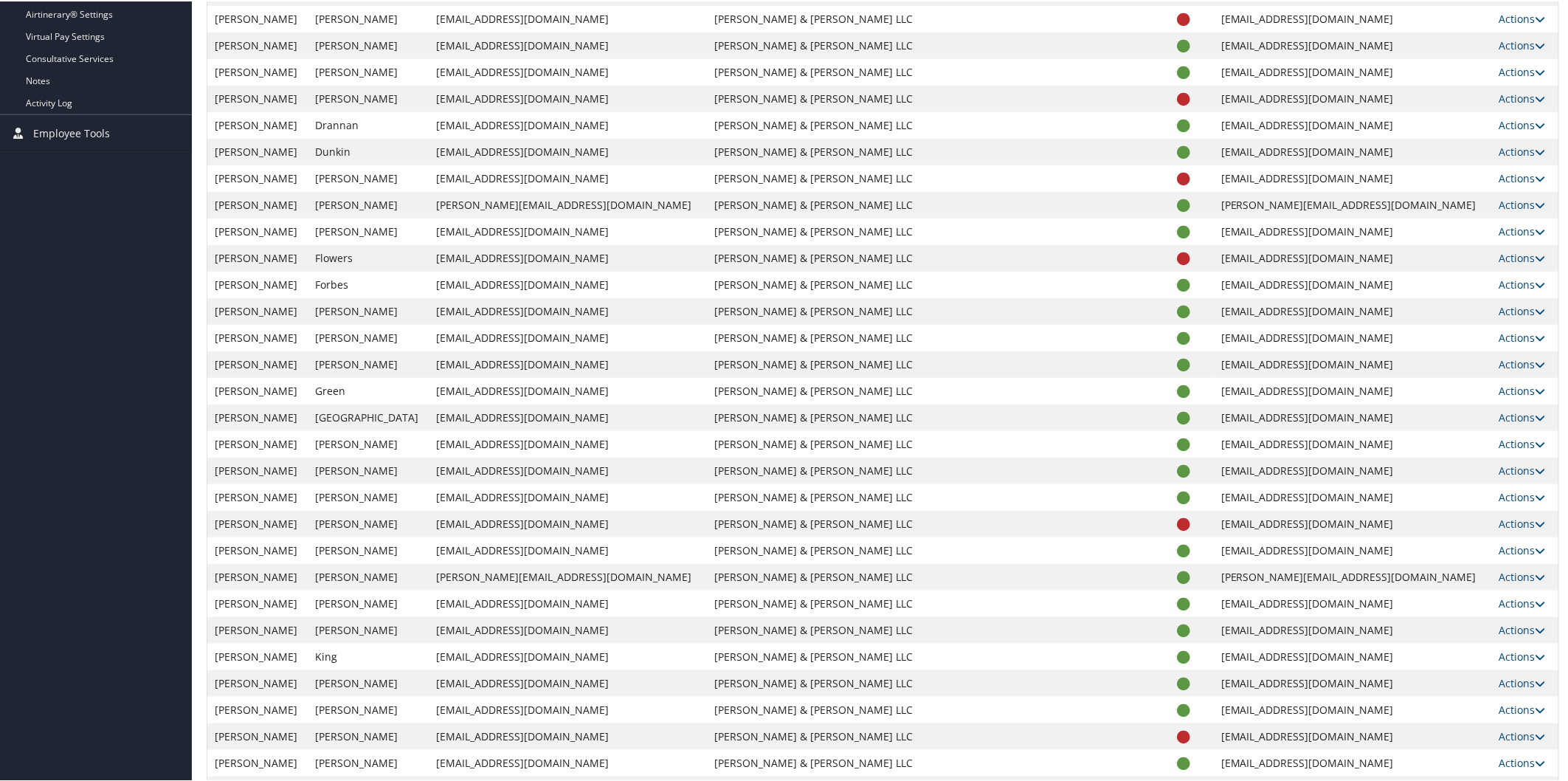
scroll to position [0, 0]
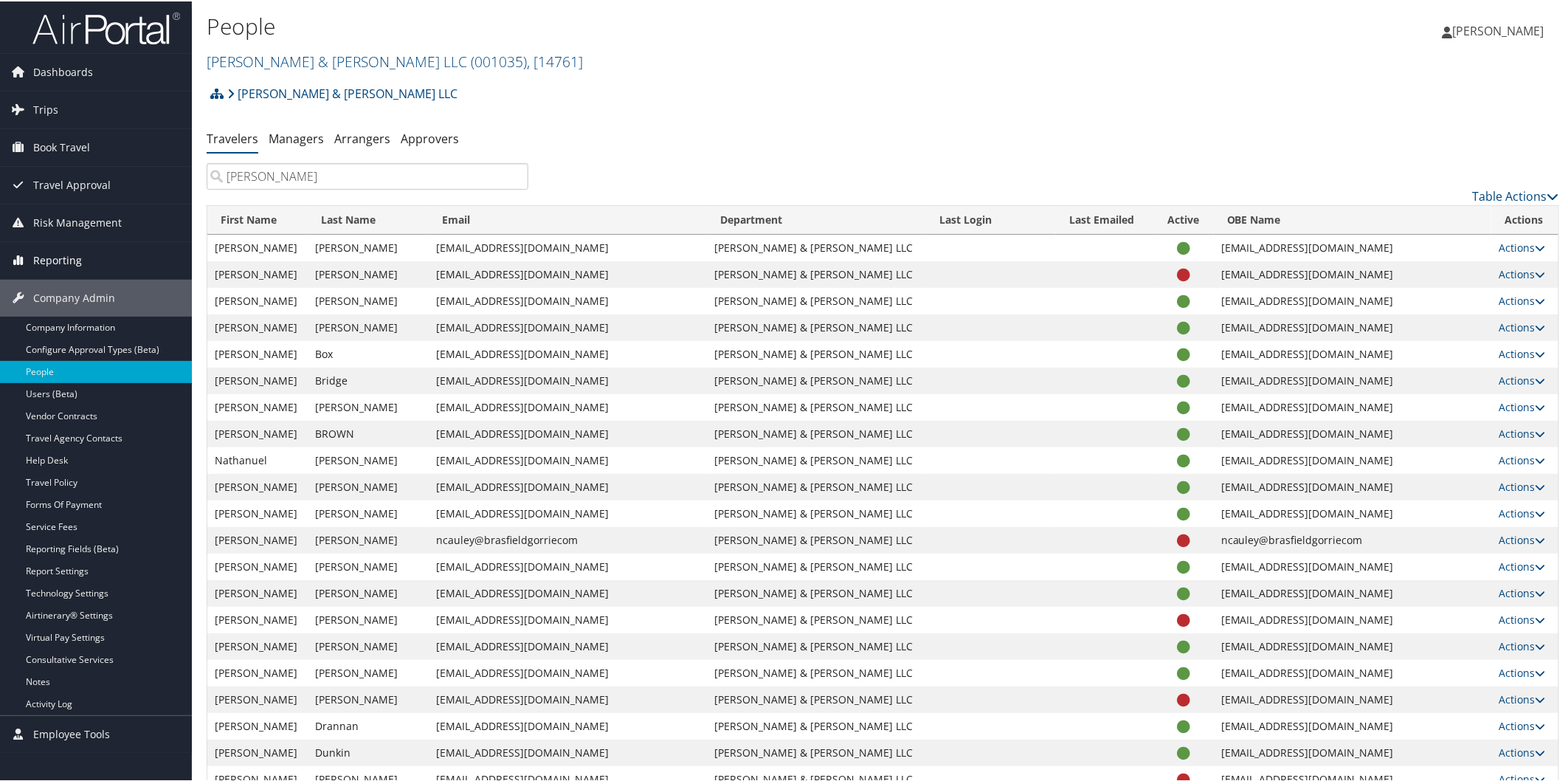
click at [70, 252] on span "Reporting" at bounding box center [57, 259] width 49 height 37
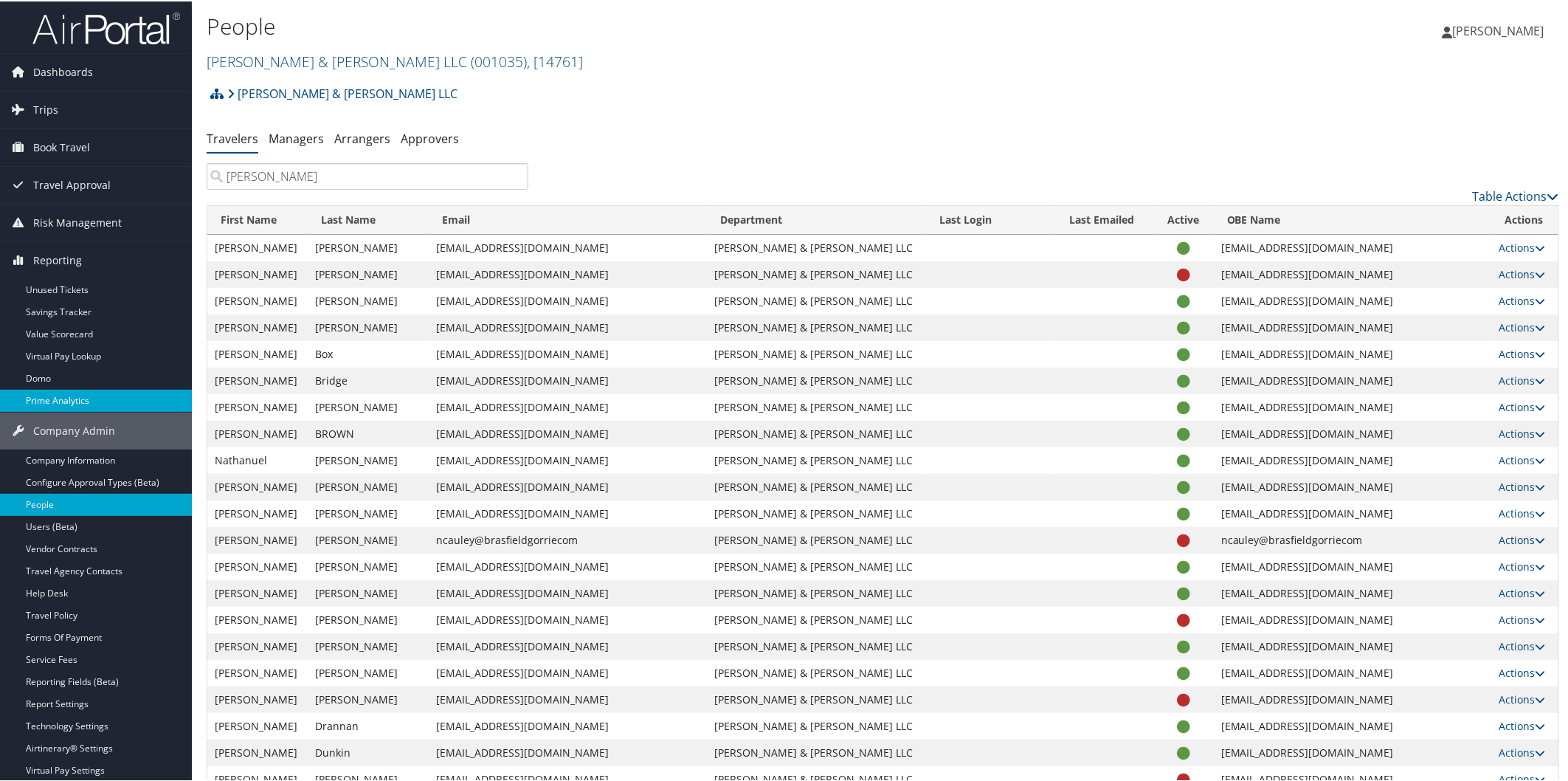
click at [38, 394] on link "Prime Analytics" at bounding box center [96, 398] width 192 height 22
